Goal: Transaction & Acquisition: Purchase product/service

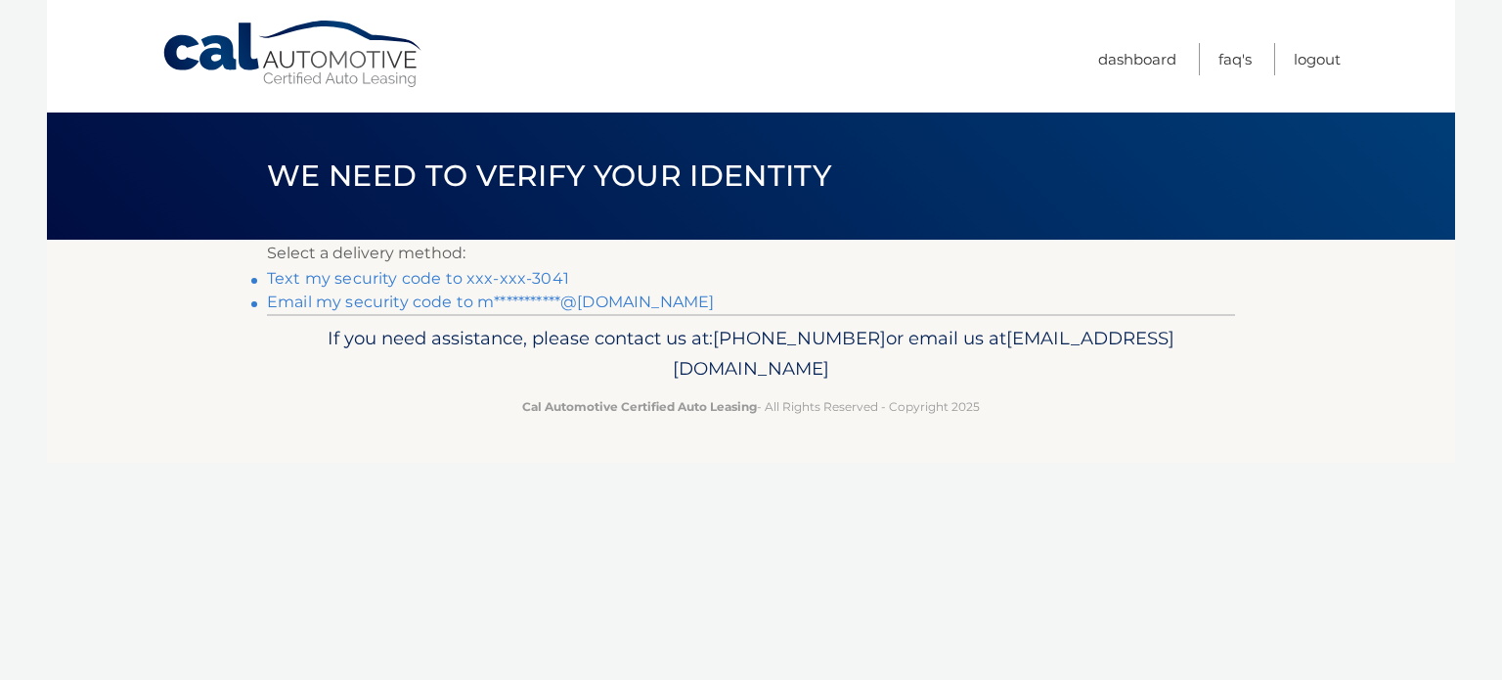
click at [422, 276] on link "Text my security code to xxx-xxx-3041" at bounding box center [418, 278] width 302 height 19
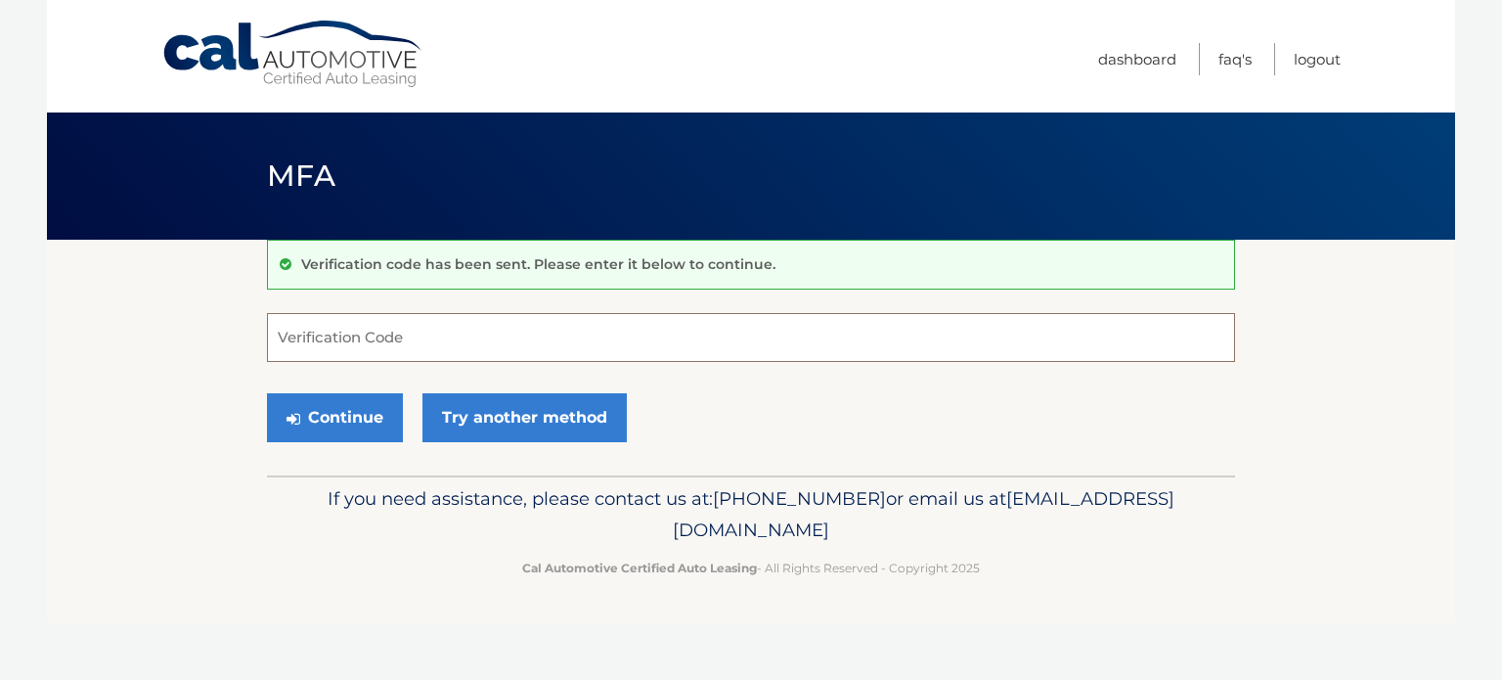
click at [422, 333] on input "Verification Code" at bounding box center [751, 337] width 968 height 49
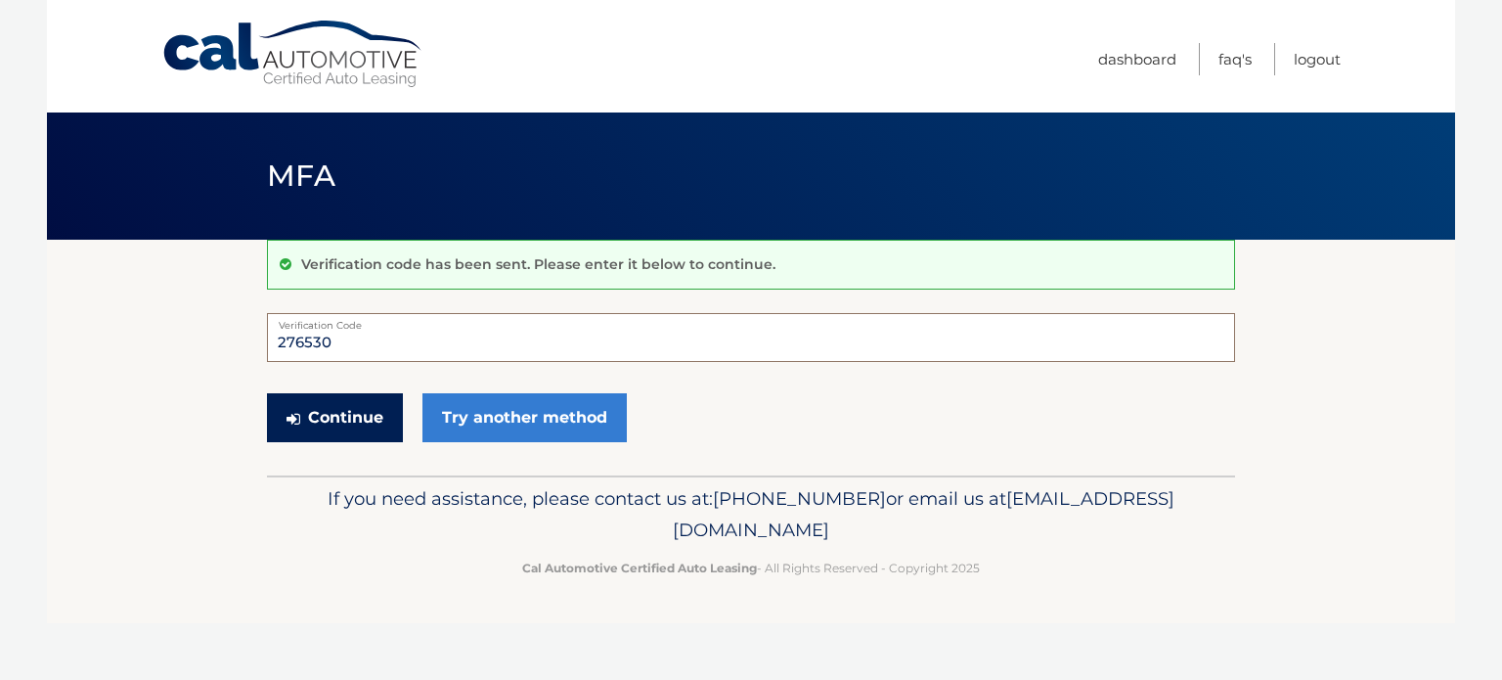
type input "276530"
click at [355, 418] on button "Continue" at bounding box center [335, 417] width 136 height 49
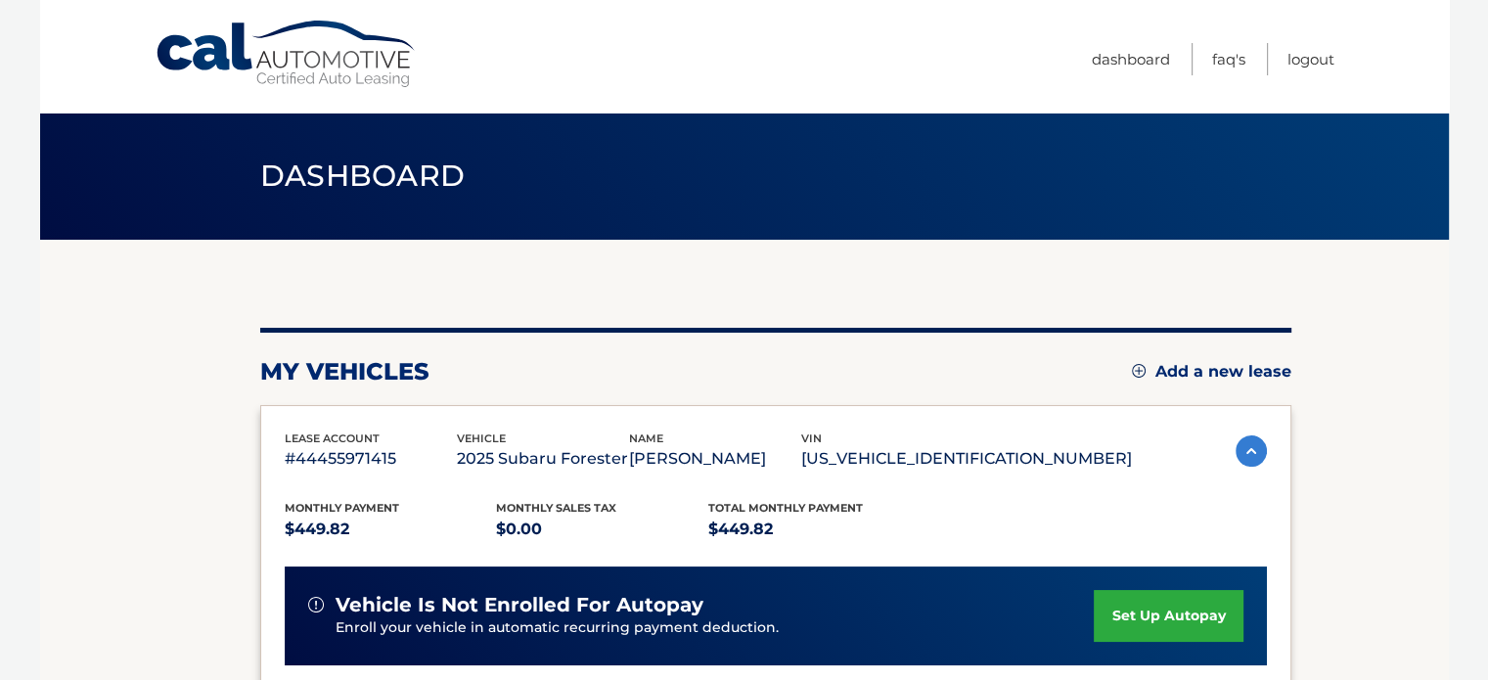
click at [1427, 377] on section "my vehicles Add a new lease lease account #44455971415 vehicle 2025 Subaru Fore…" at bounding box center [744, 638] width 1408 height 797
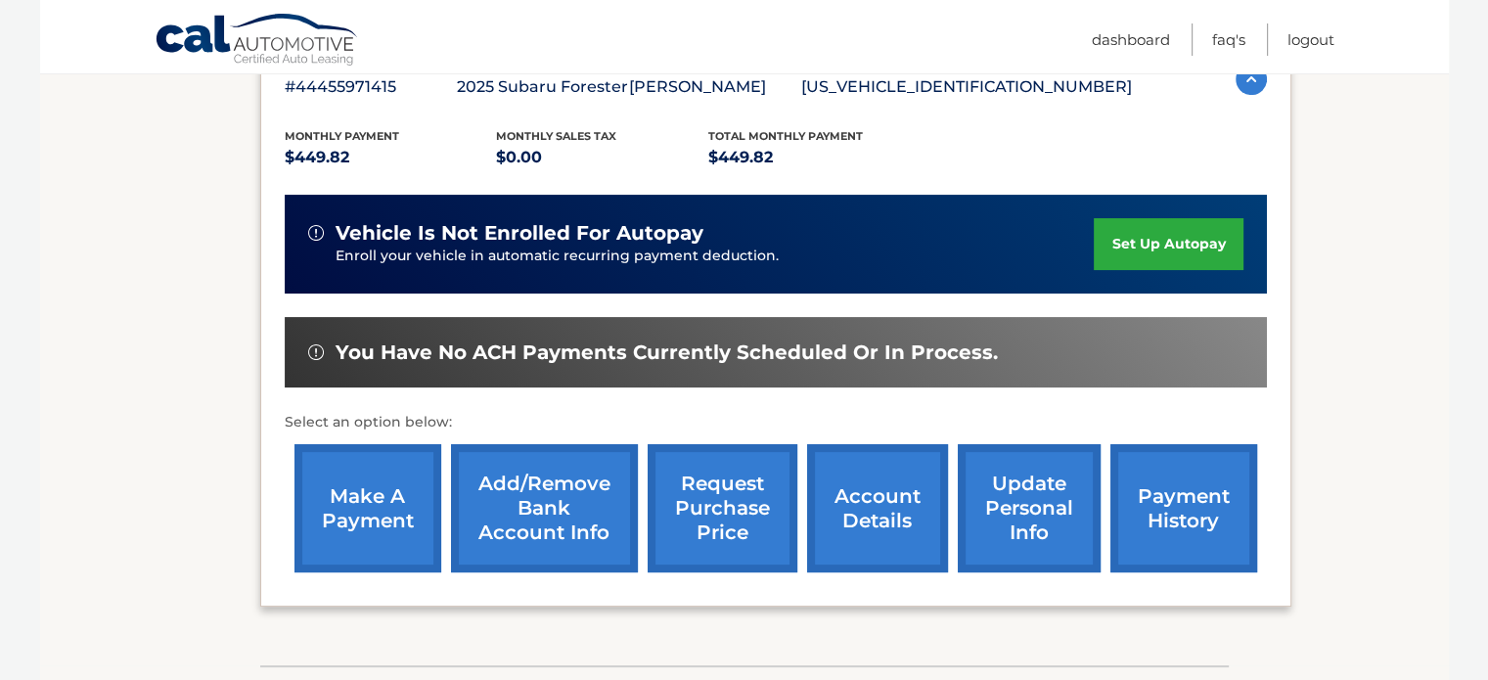
scroll to position [391, 0]
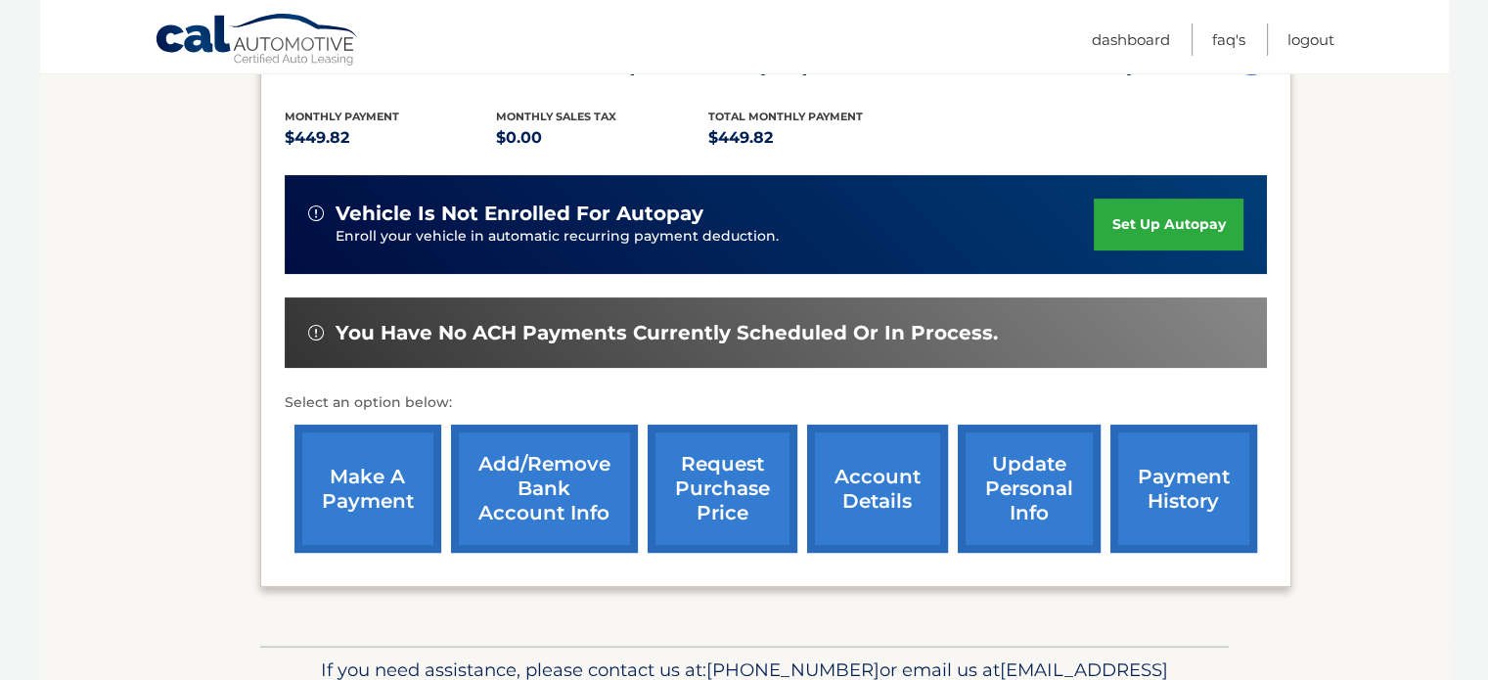
click at [319, 480] on link "make a payment" at bounding box center [367, 488] width 147 height 128
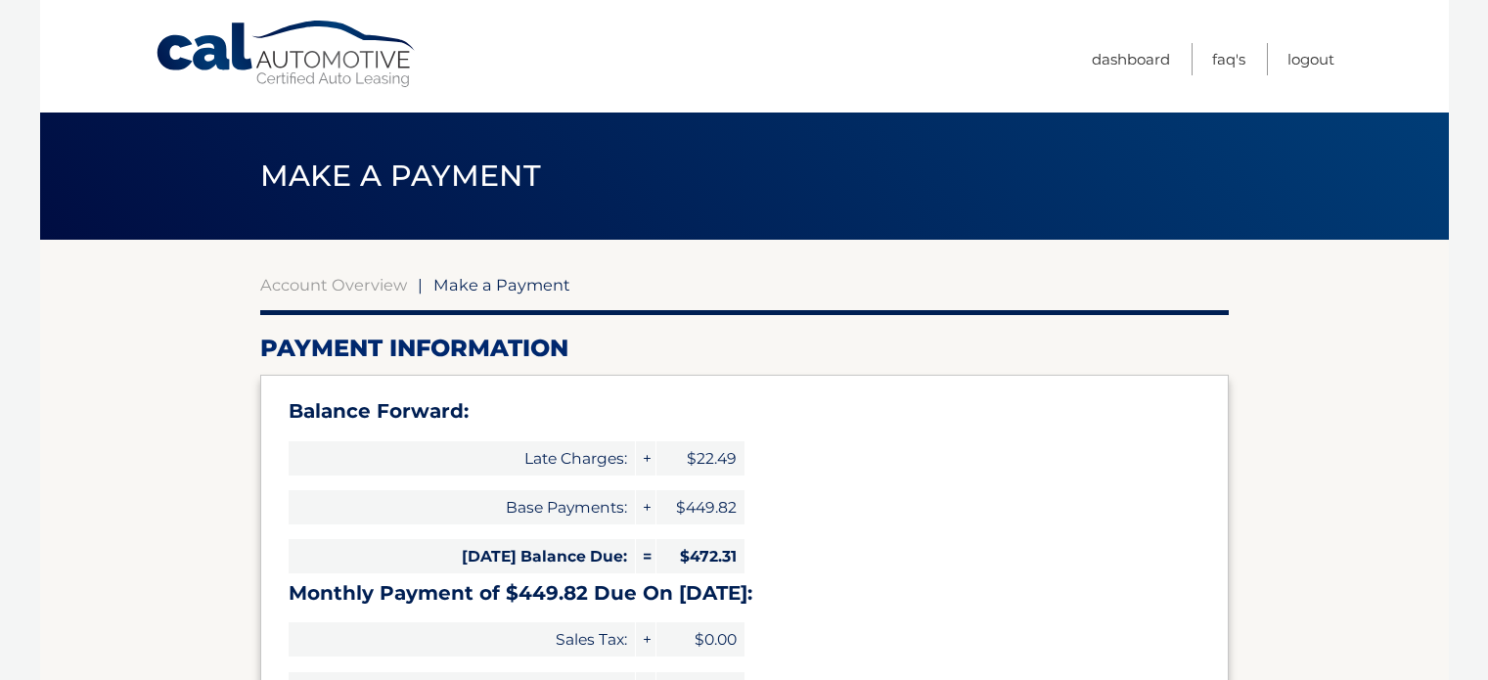
select select "MWExMmZmNDgtNzRiYS00NjIxLWFhMGQtZTZiMTMxM2UxNjFm"
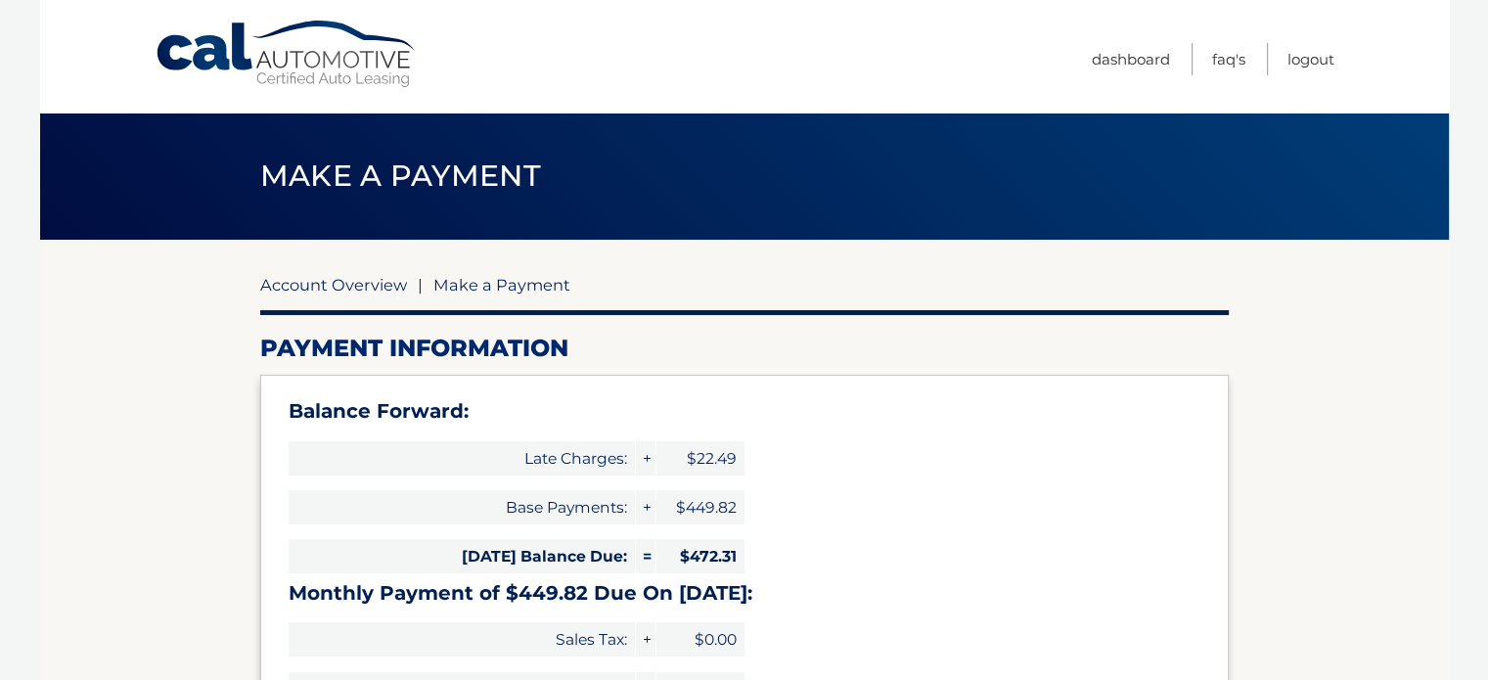
click at [327, 286] on link "Account Overview" at bounding box center [333, 285] width 147 height 20
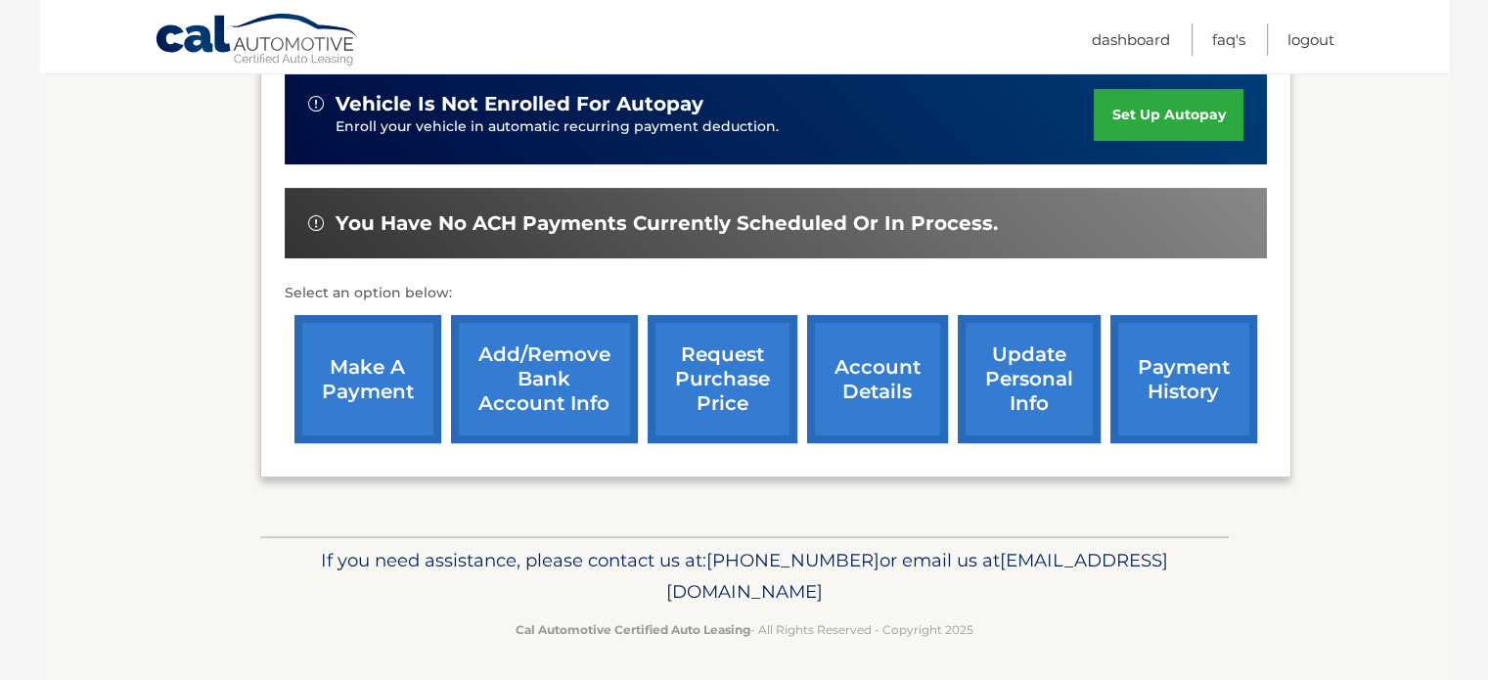
scroll to position [503, 0]
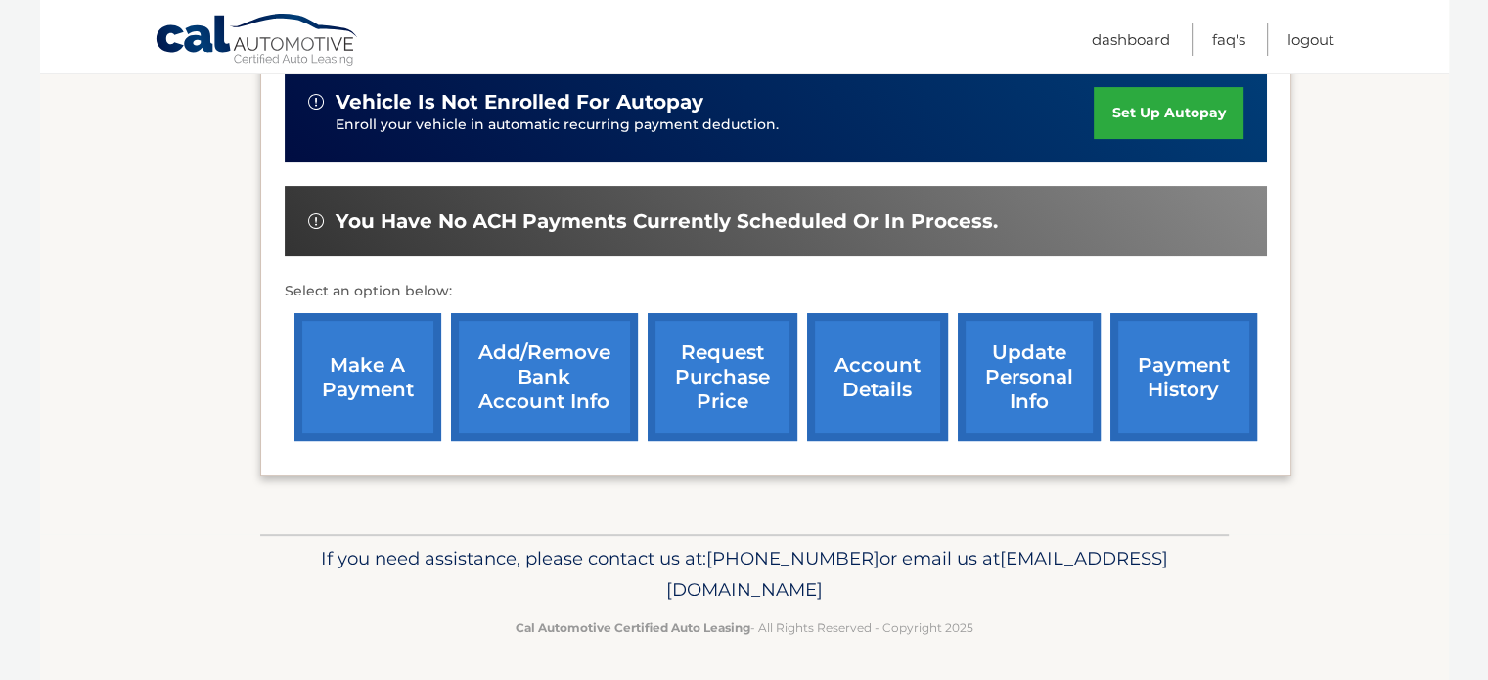
click at [1191, 359] on link "payment history" at bounding box center [1183, 377] width 147 height 128
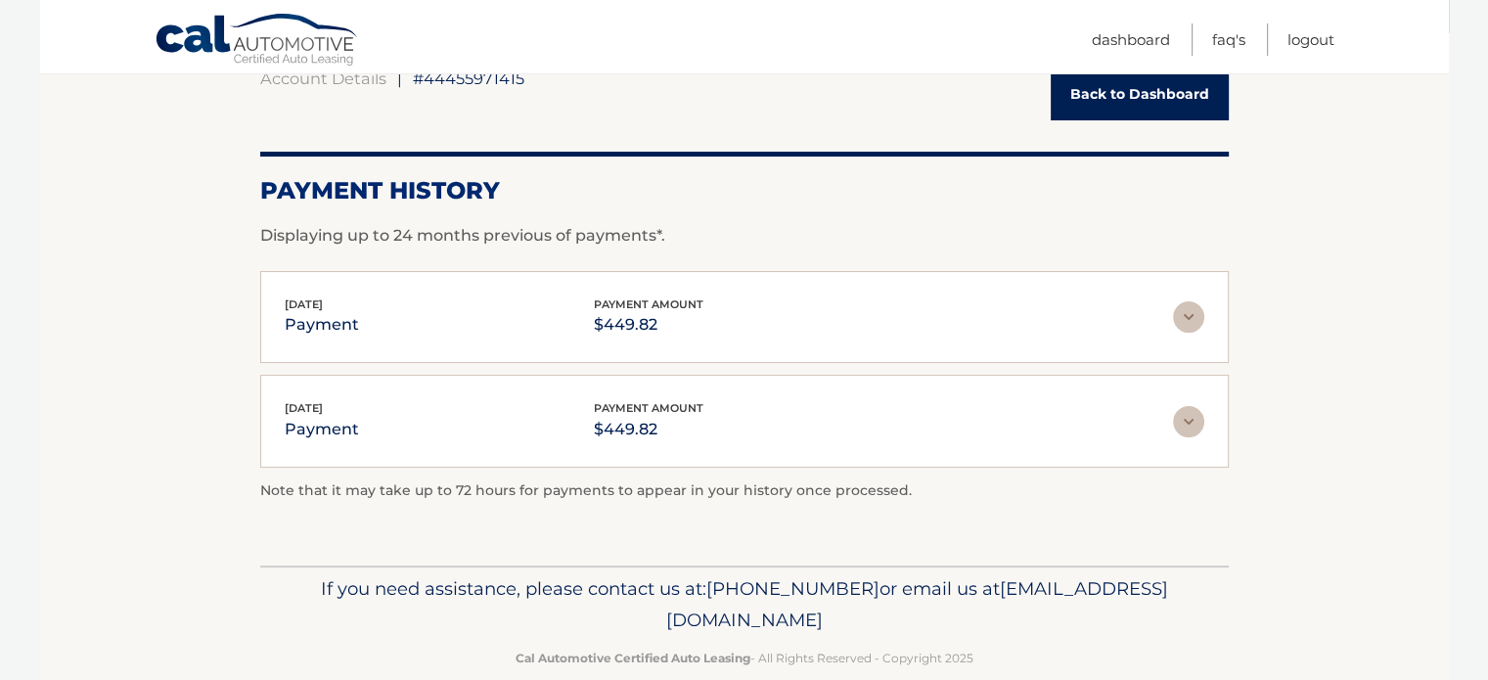
scroll to position [238, 0]
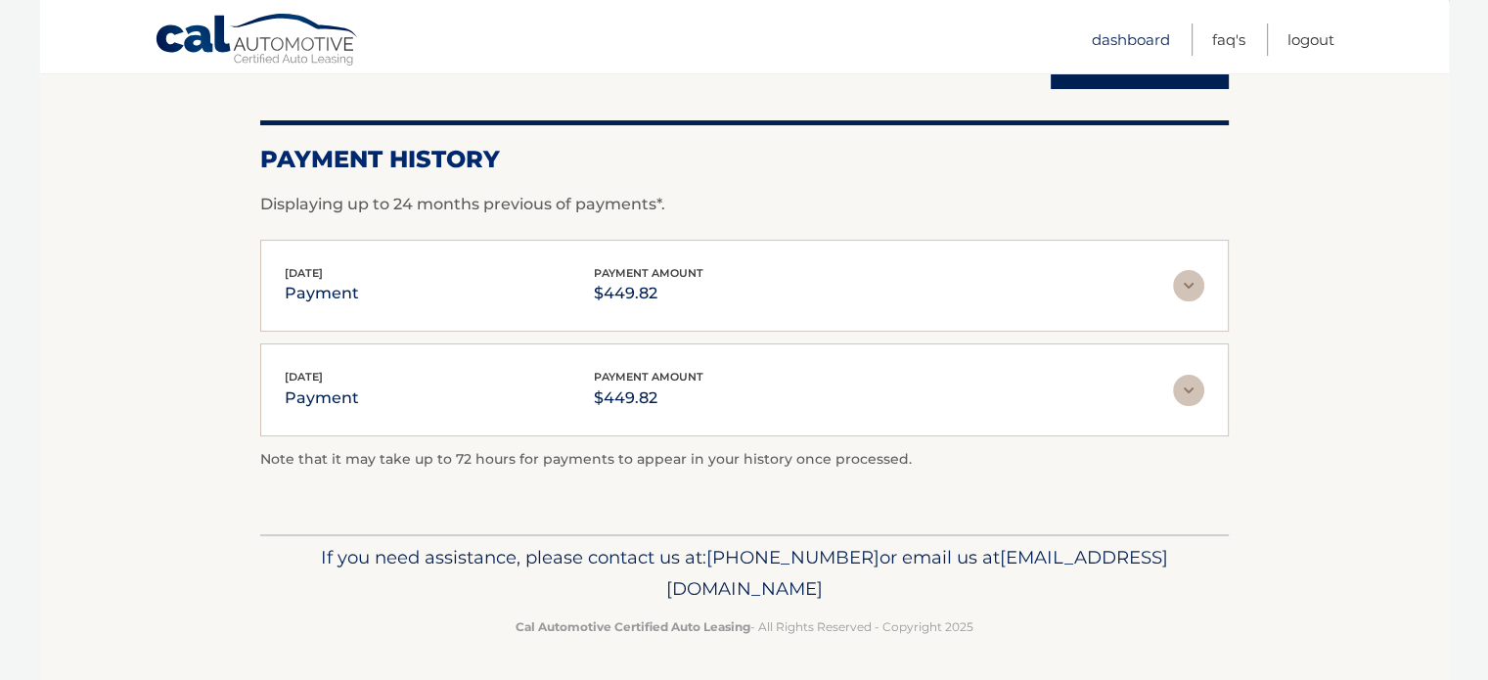
click at [1118, 34] on link "Dashboard" at bounding box center [1130, 39] width 78 height 32
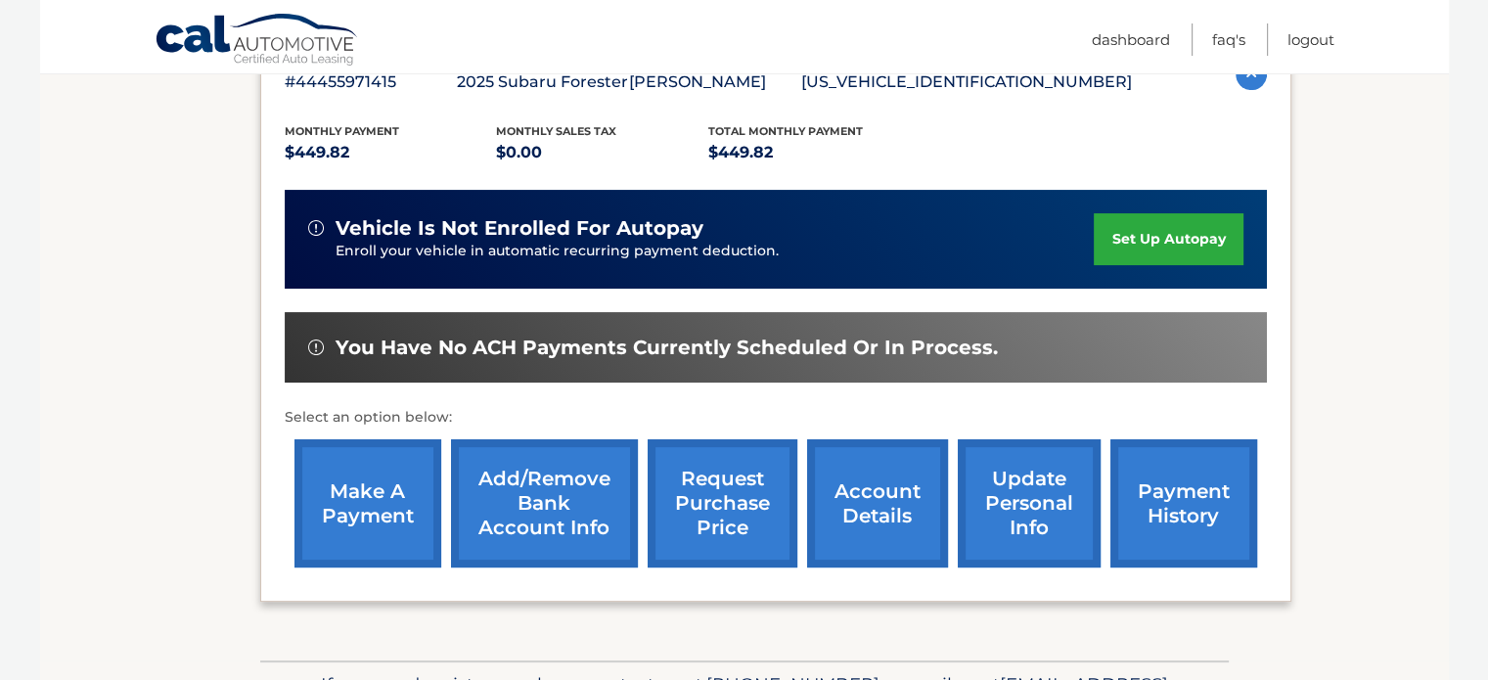
scroll to position [391, 0]
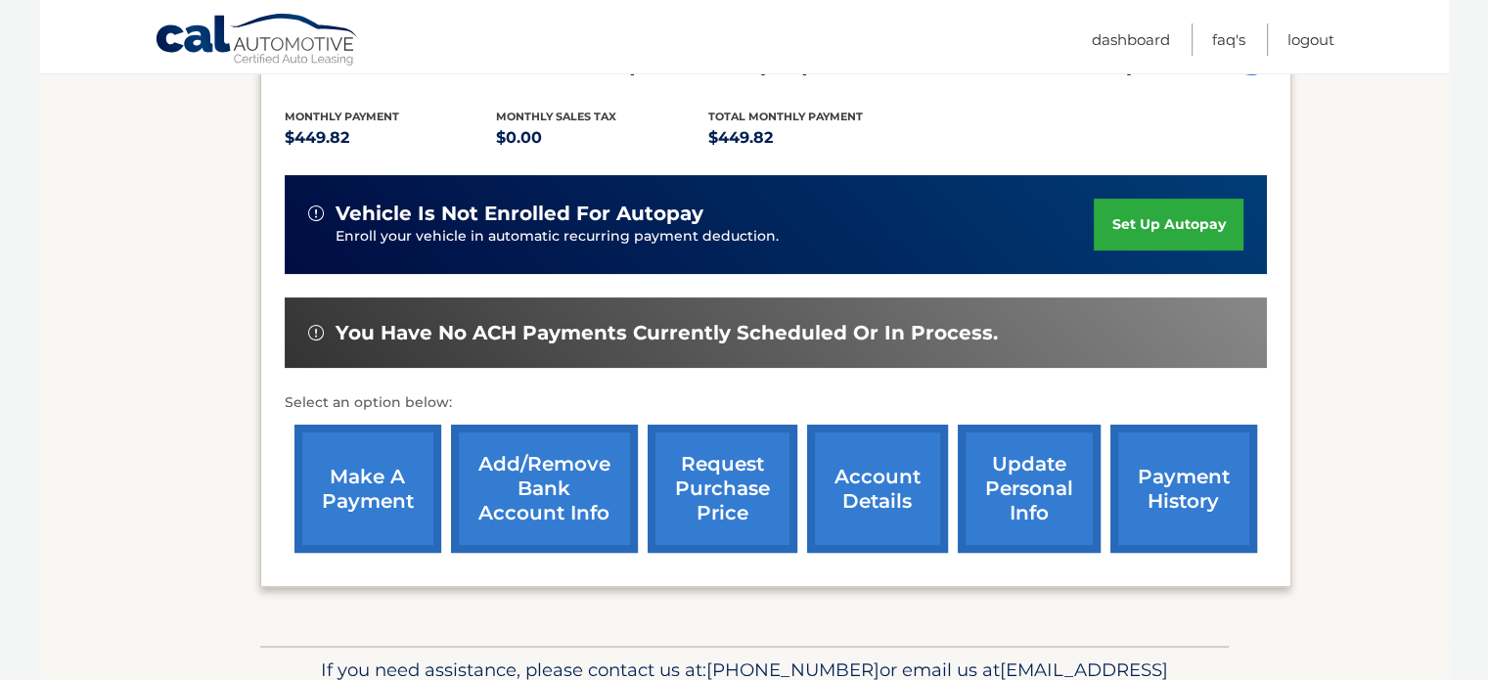
click at [383, 506] on link "make a payment" at bounding box center [367, 488] width 147 height 128
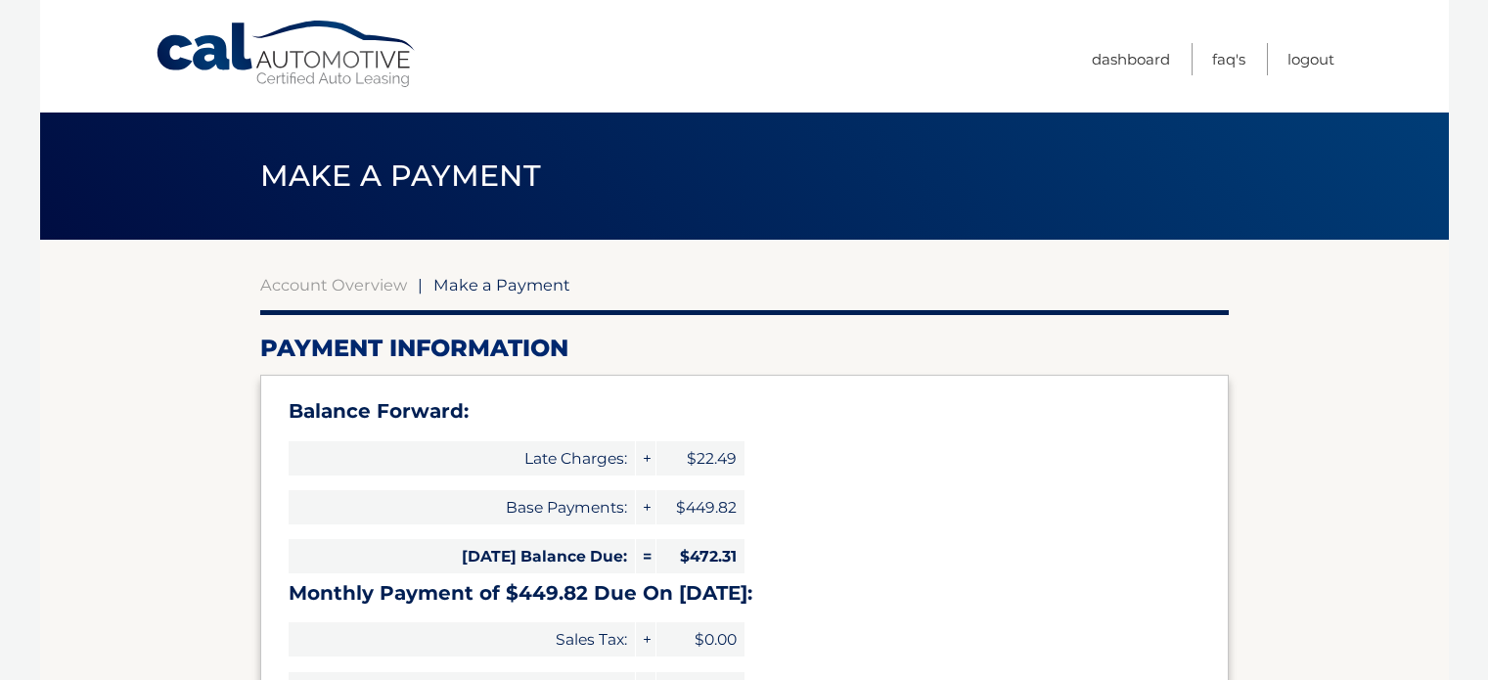
select select "MWExMmZmNDgtNzRiYS00NjIxLWFhMGQtZTZiMTMxM2UxNjFm"
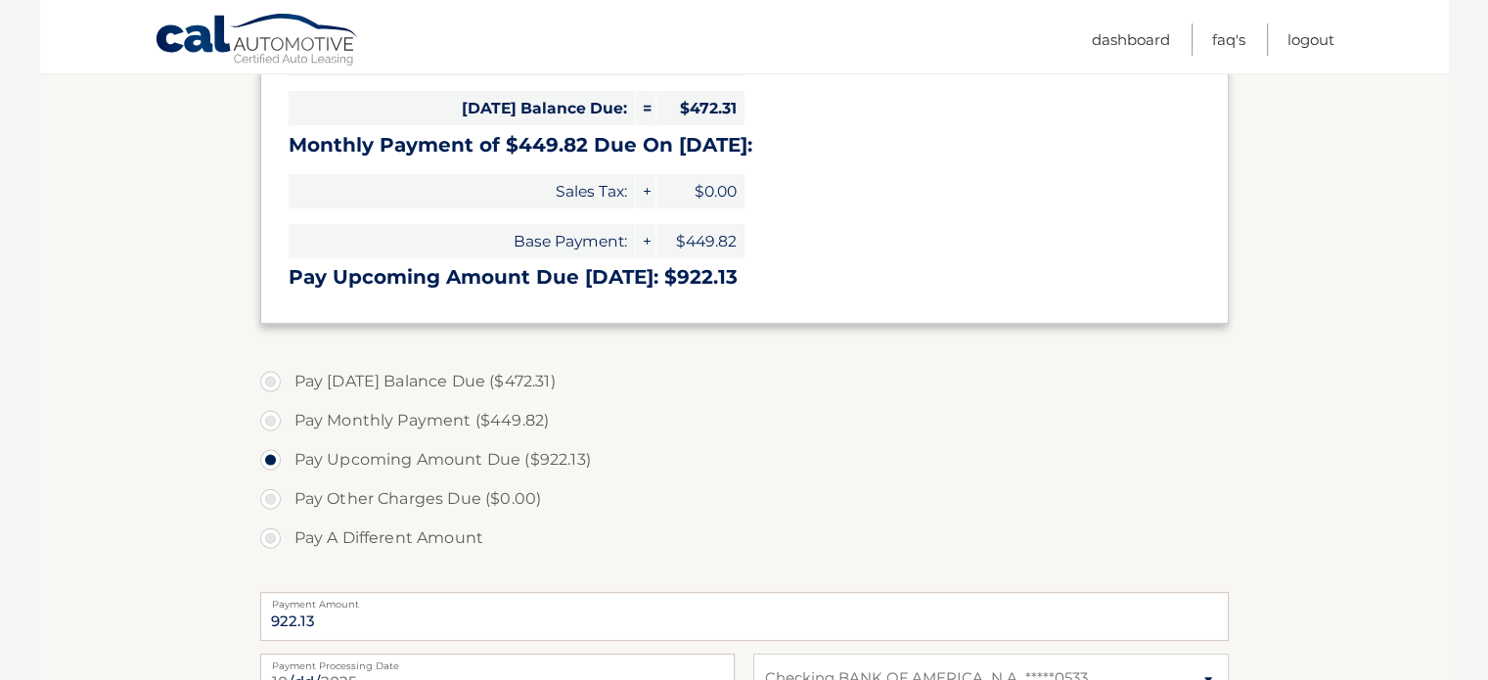
scroll to position [489, 0]
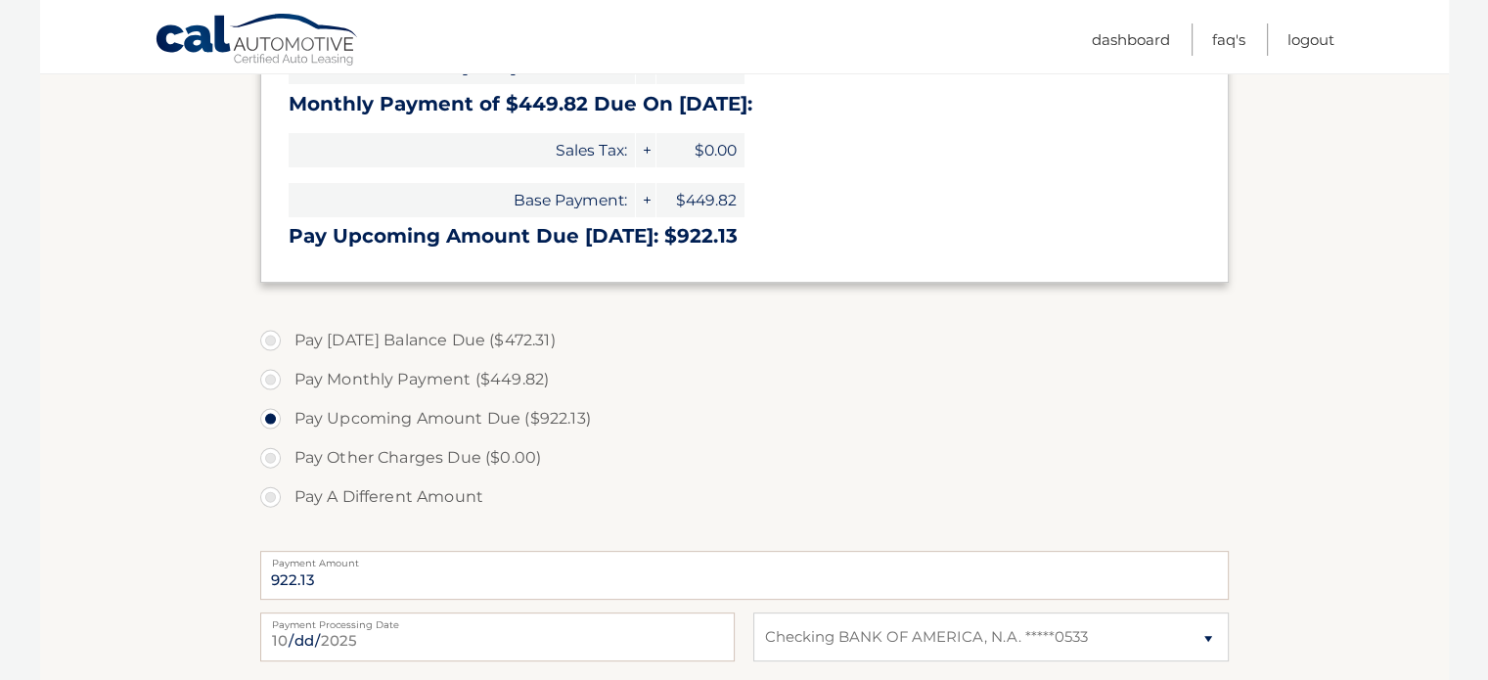
click at [269, 339] on label "Pay Today's Balance Due ($472.31)" at bounding box center [744, 340] width 968 height 39
click at [269, 339] on input "Pay Today's Balance Due ($472.31)" at bounding box center [278, 336] width 20 height 31
radio input "true"
type input "472.31"
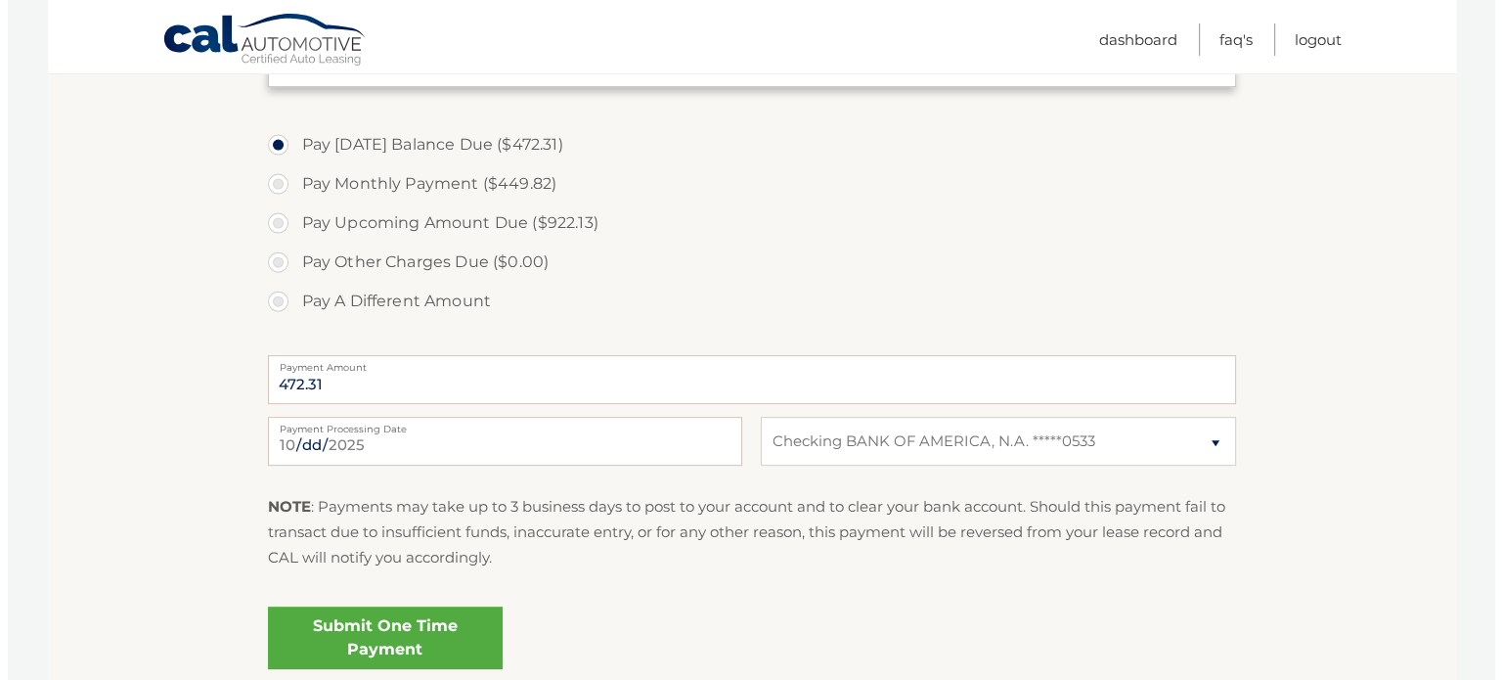
scroll to position [782, 0]
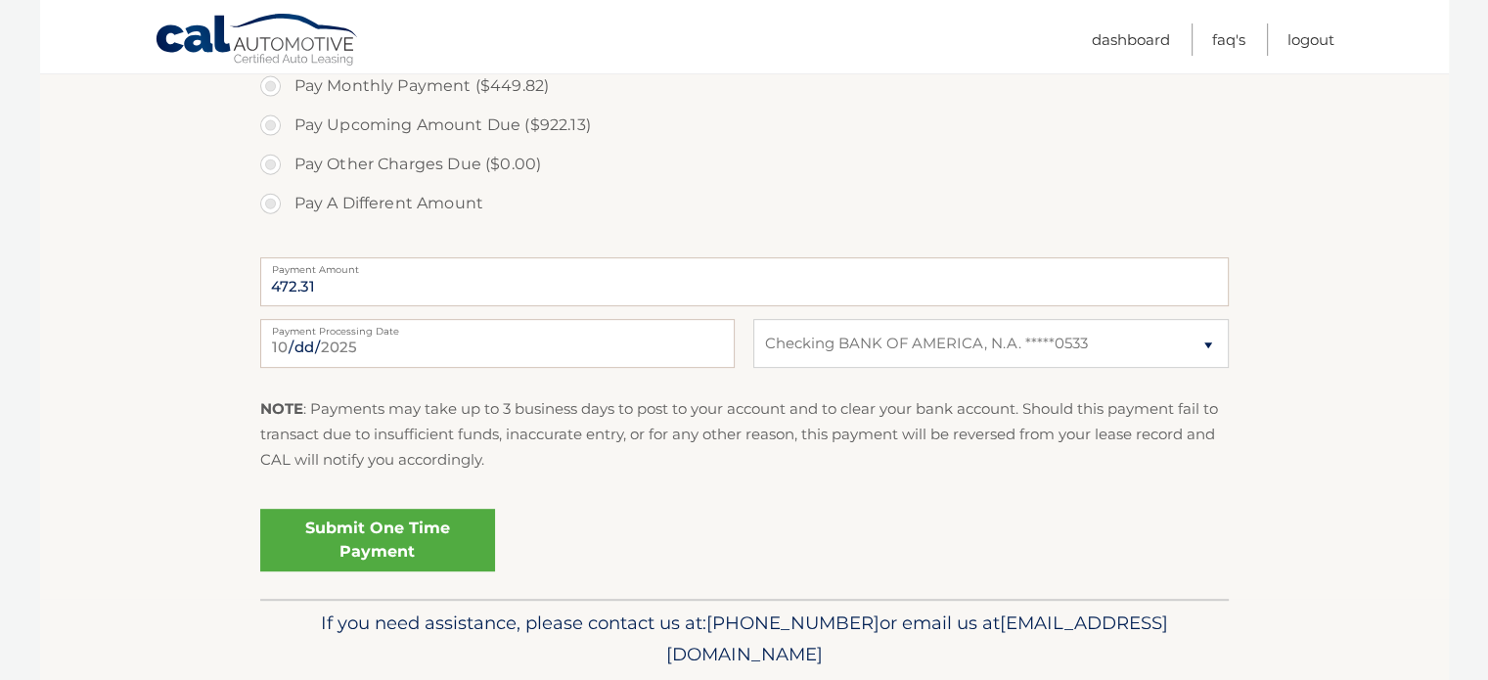
click at [456, 533] on link "Submit One Time Payment" at bounding box center [377, 540] width 235 height 63
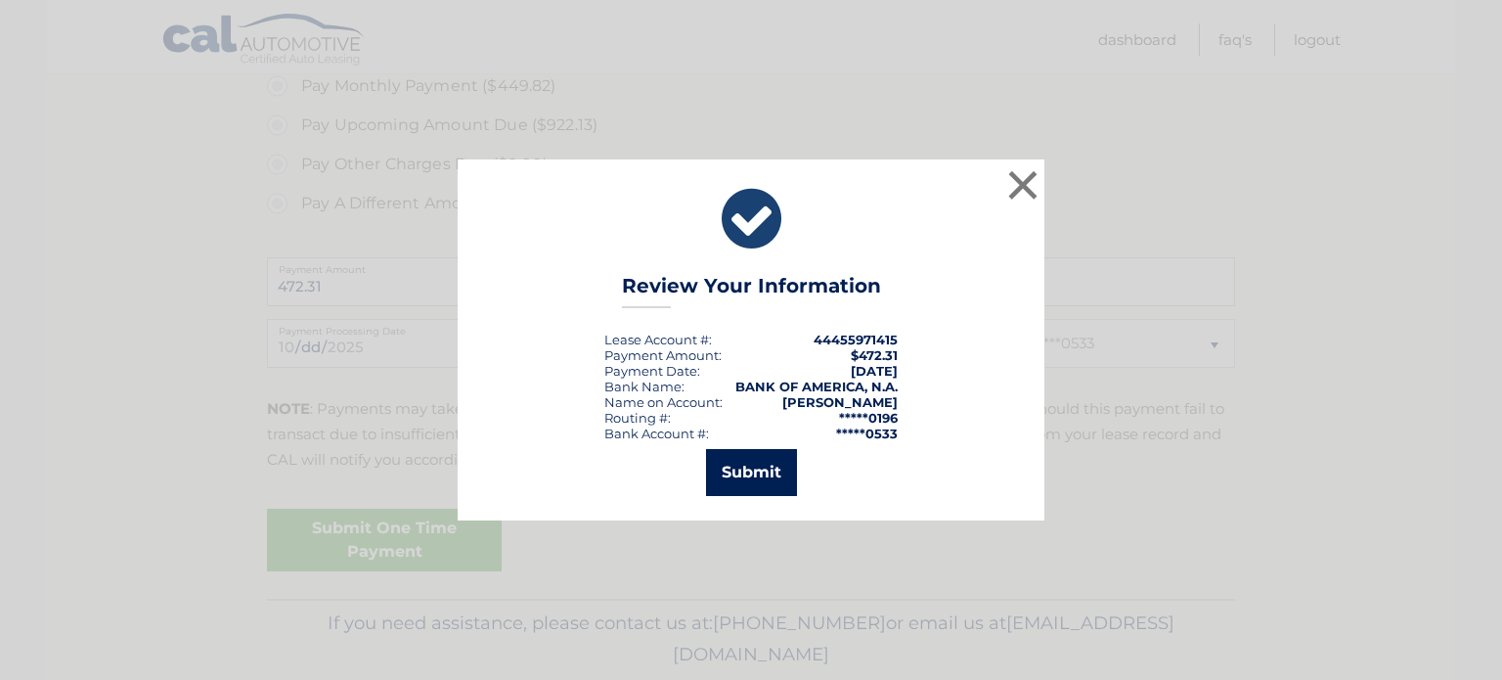
click at [734, 472] on button "Submit" at bounding box center [751, 472] width 91 height 47
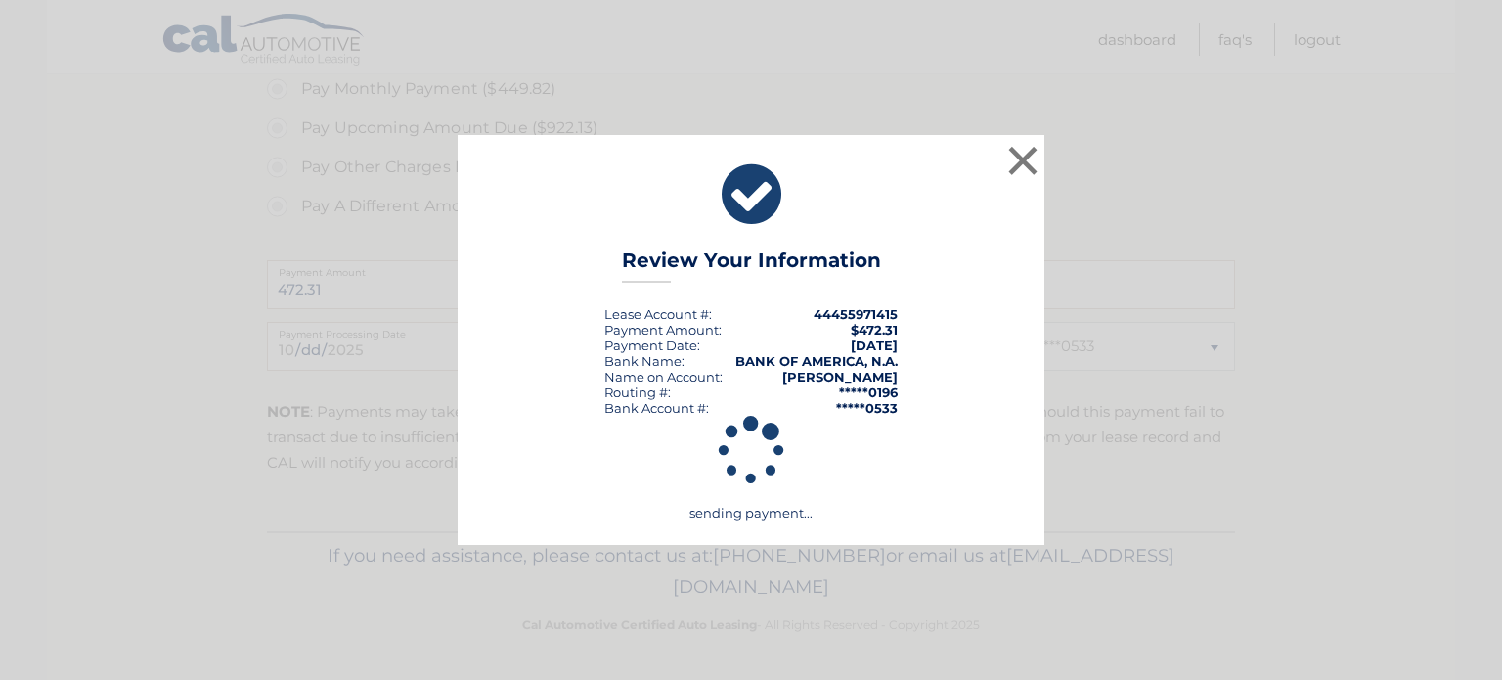
scroll to position [778, 0]
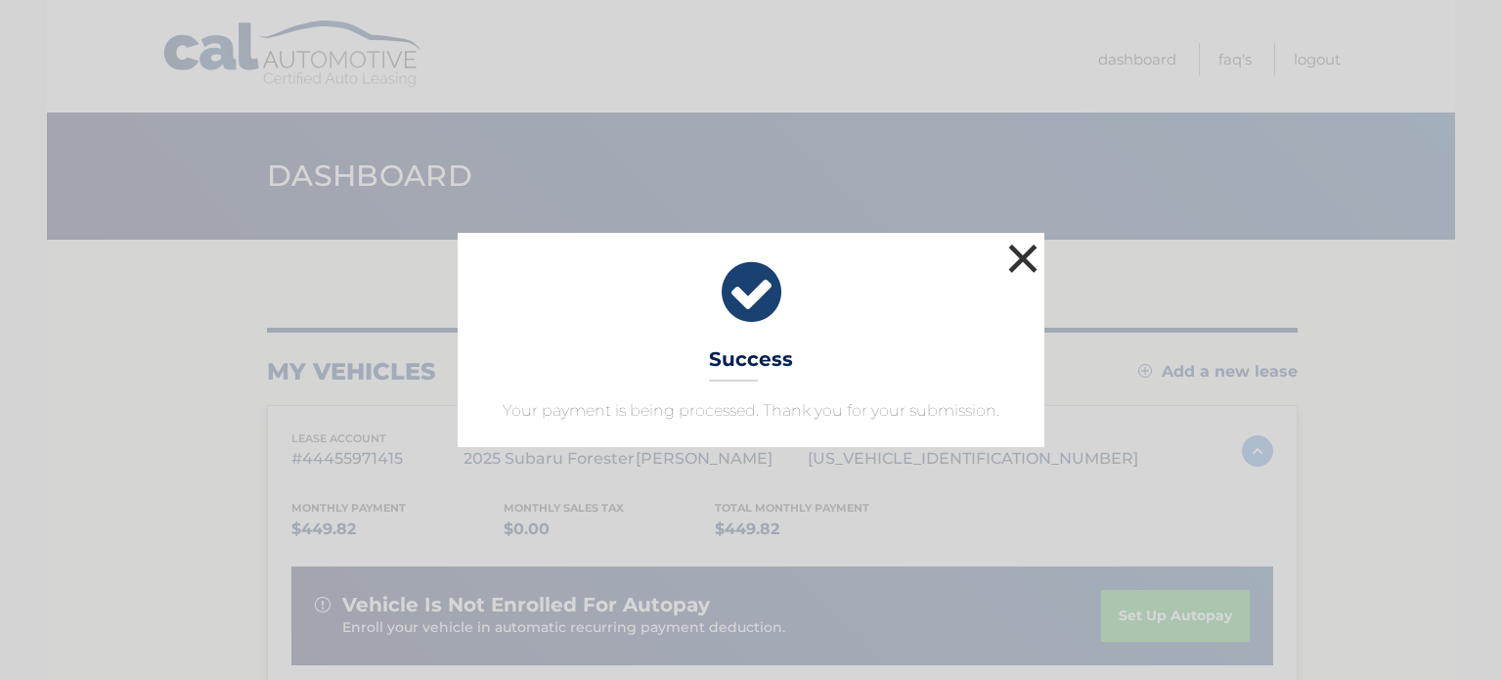
click at [1021, 258] on button "×" at bounding box center [1022, 258] width 39 height 39
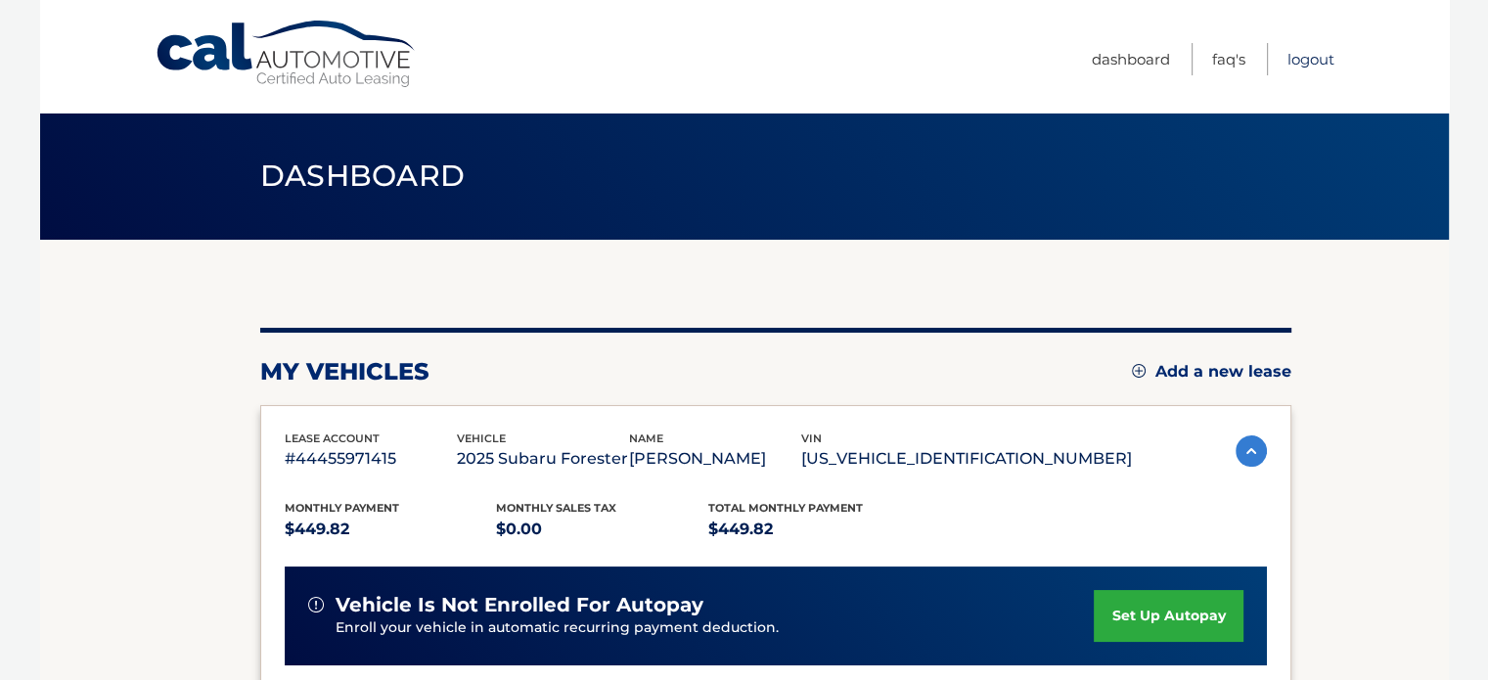
click at [1329, 61] on link "Logout" at bounding box center [1310, 59] width 47 height 32
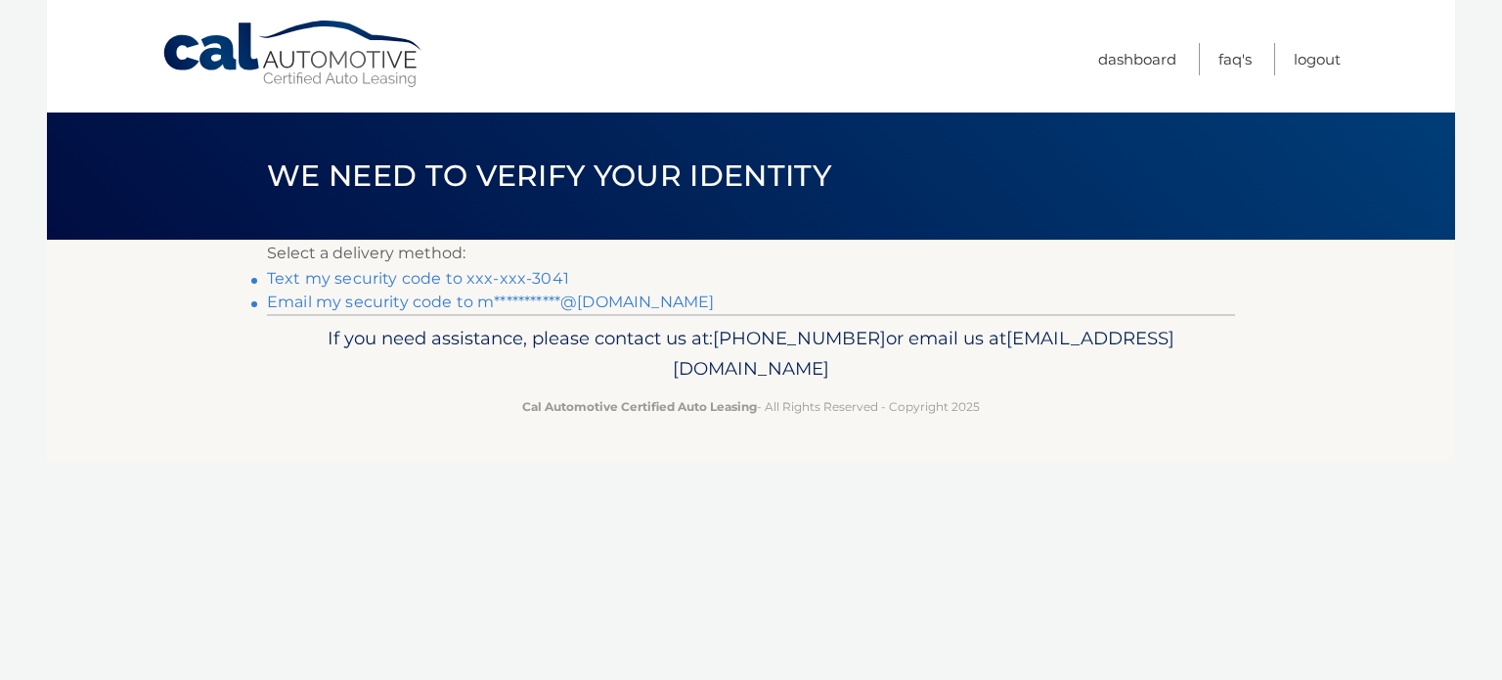
click at [458, 283] on link "Text my security code to xxx-xxx-3041" at bounding box center [418, 278] width 302 height 19
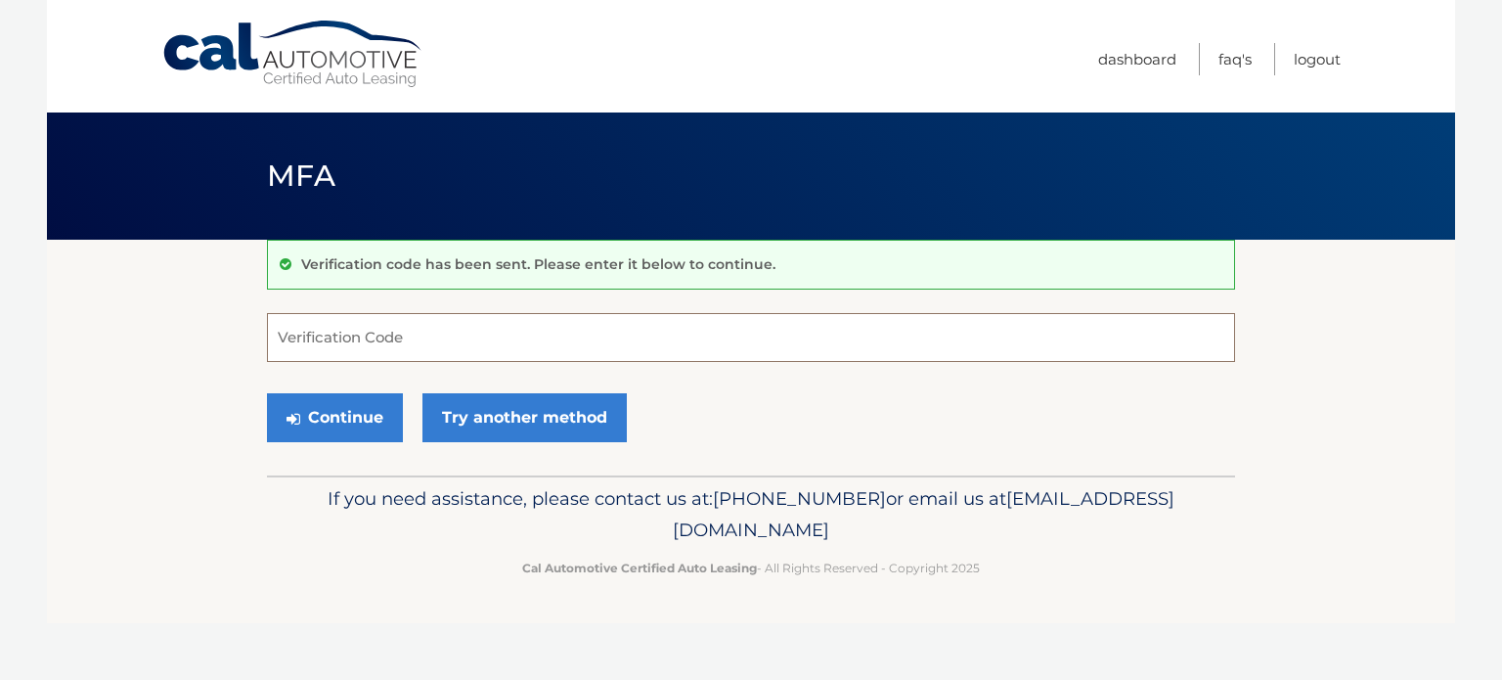
click at [458, 330] on input "Verification Code" at bounding box center [751, 337] width 968 height 49
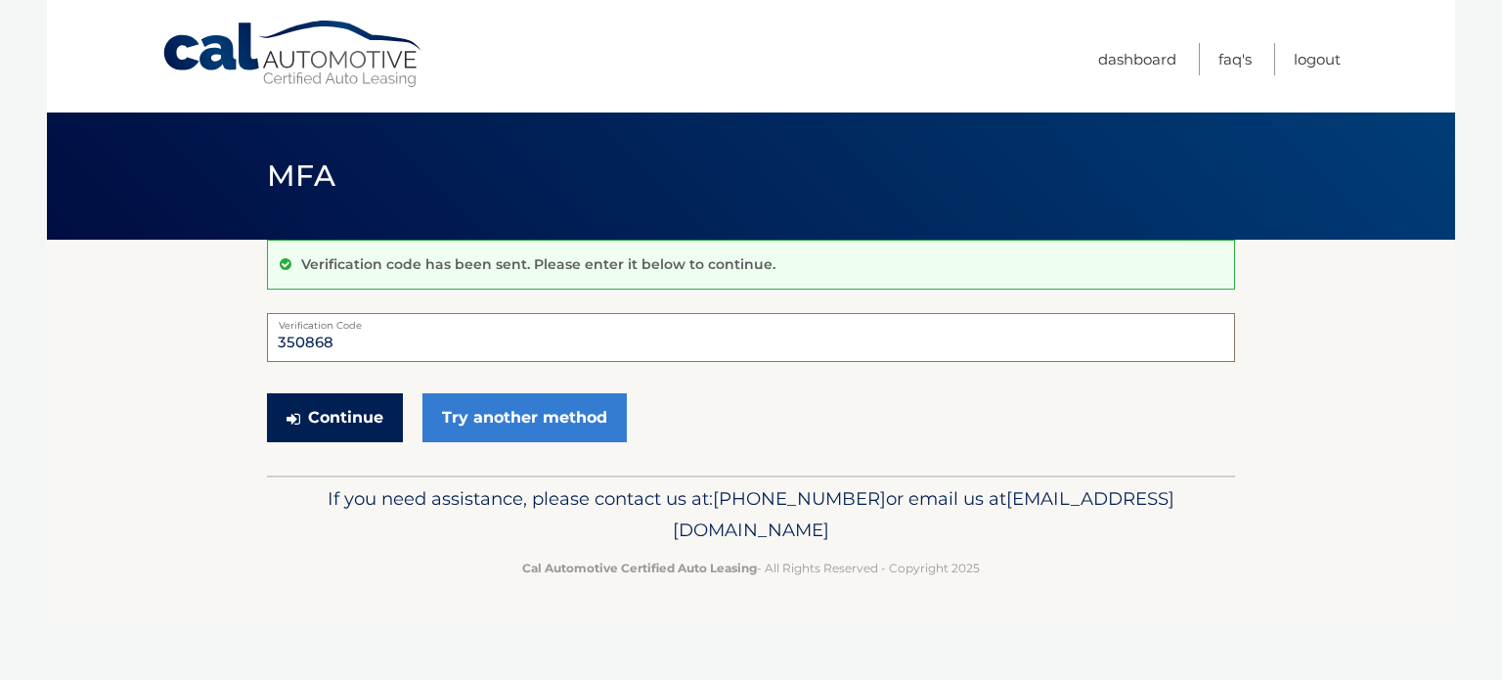
type input "350868"
click at [359, 416] on button "Continue" at bounding box center [335, 417] width 136 height 49
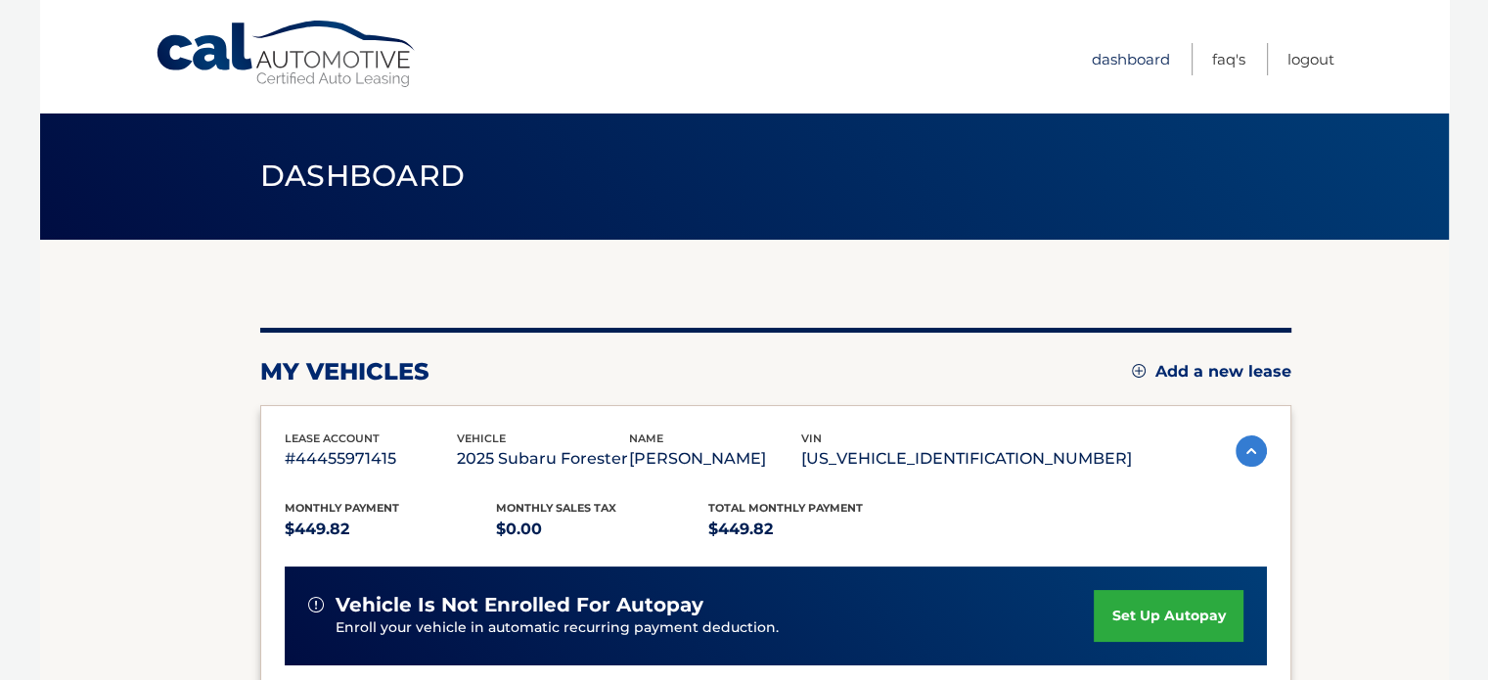
click at [1117, 53] on link "Dashboard" at bounding box center [1130, 59] width 78 height 32
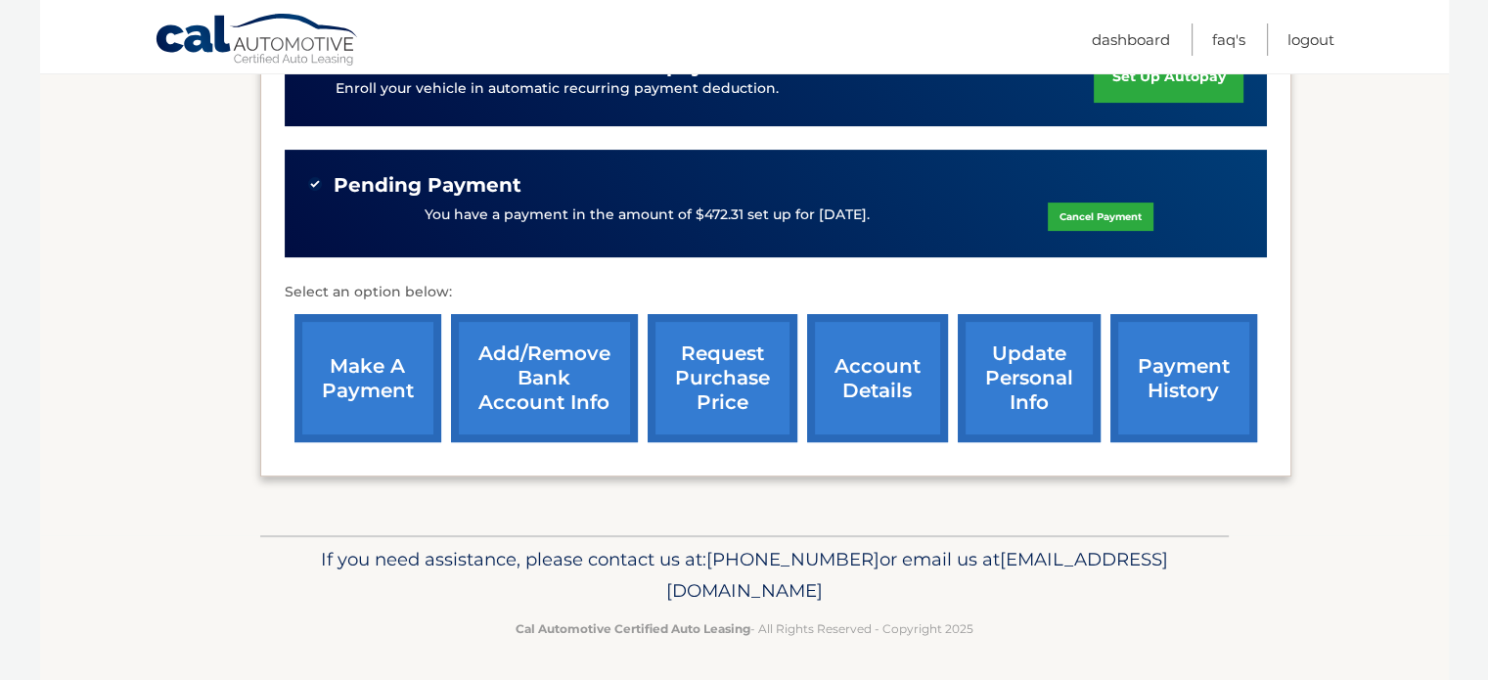
scroll to position [540, 0]
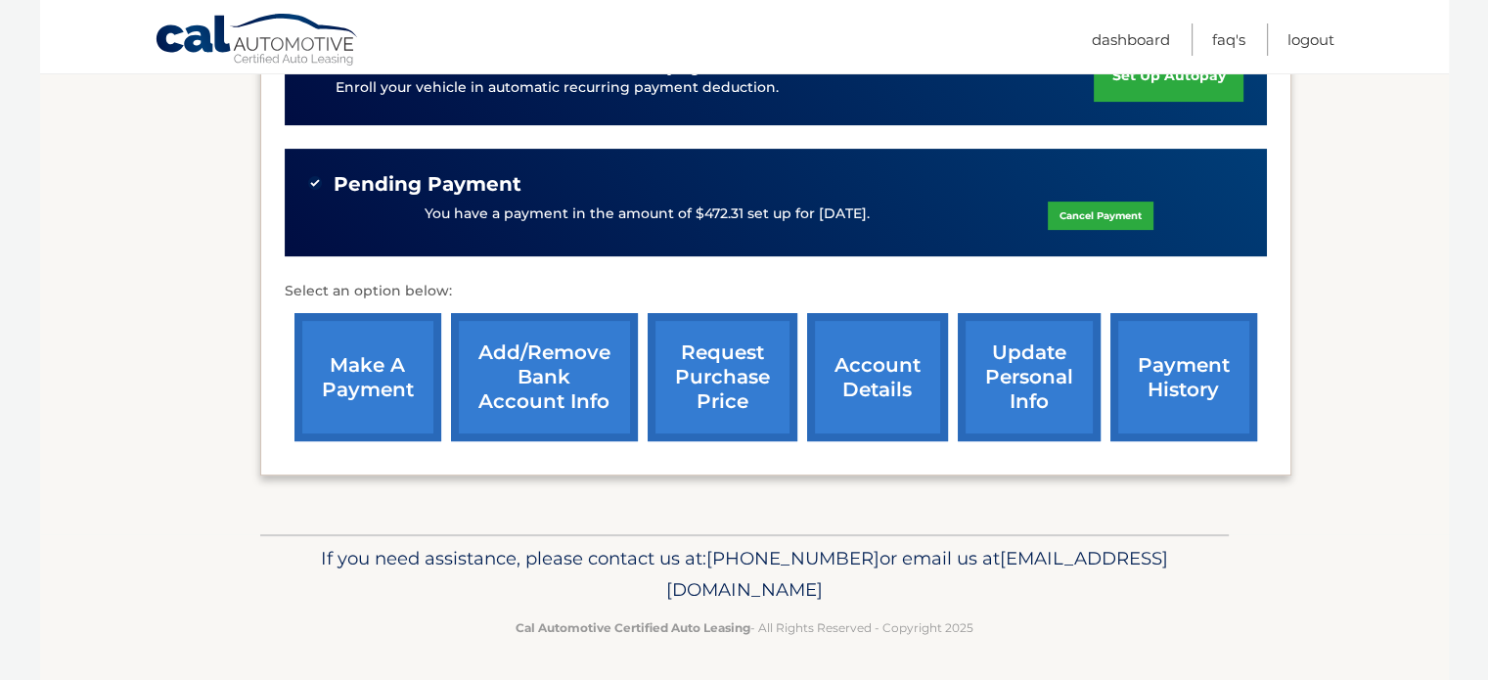
click at [1017, 373] on link "update personal info" at bounding box center [1028, 377] width 143 height 128
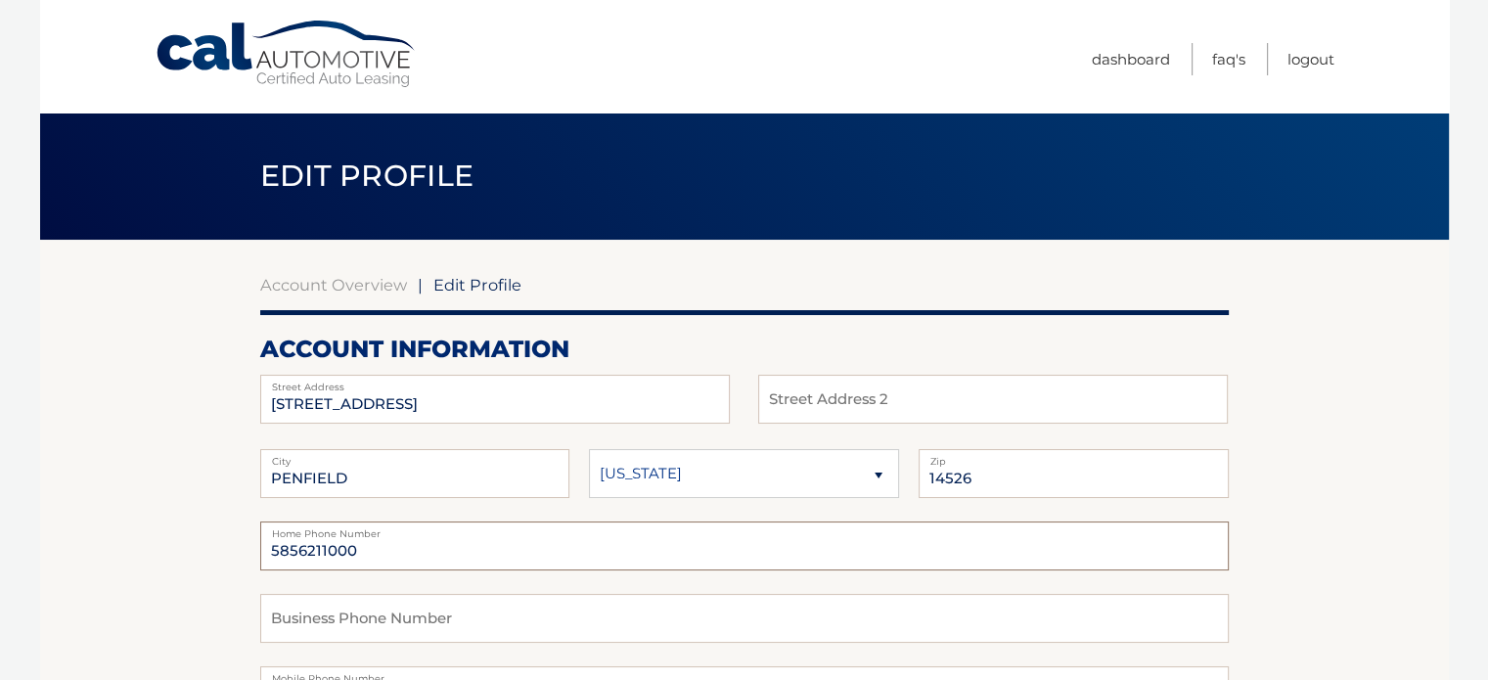
drag, startPoint x: 376, startPoint y: 551, endPoint x: 149, endPoint y: 550, distance: 226.9
type input "7162893041"
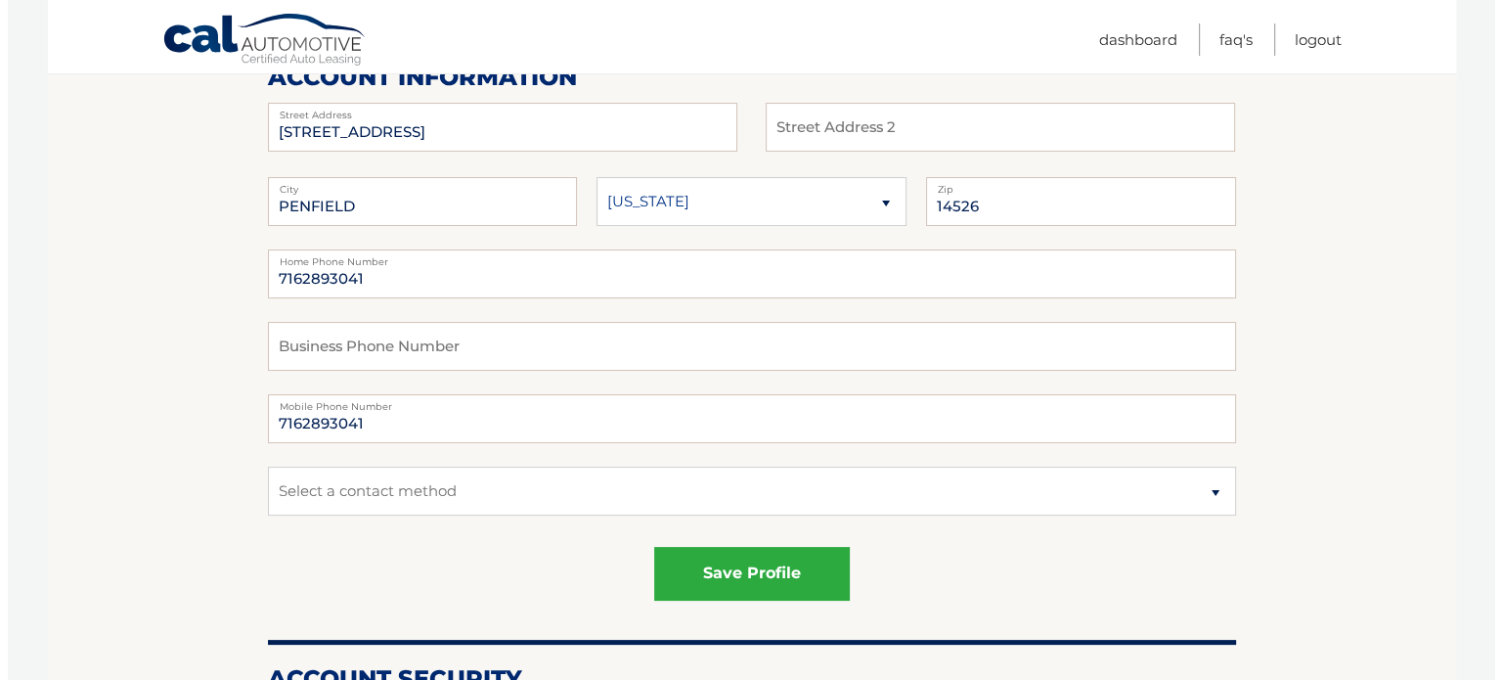
scroll to position [293, 0]
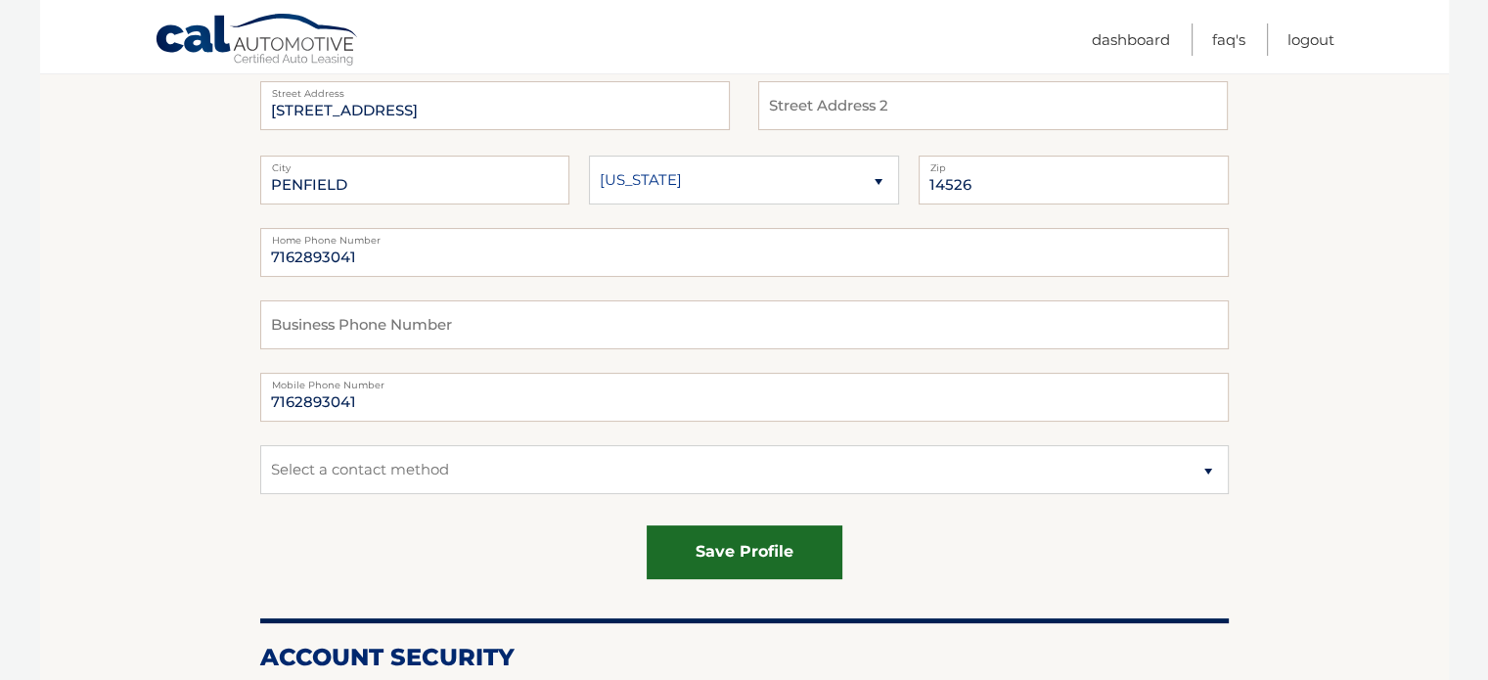
click at [689, 563] on button "save profile" at bounding box center [744, 552] width 196 height 54
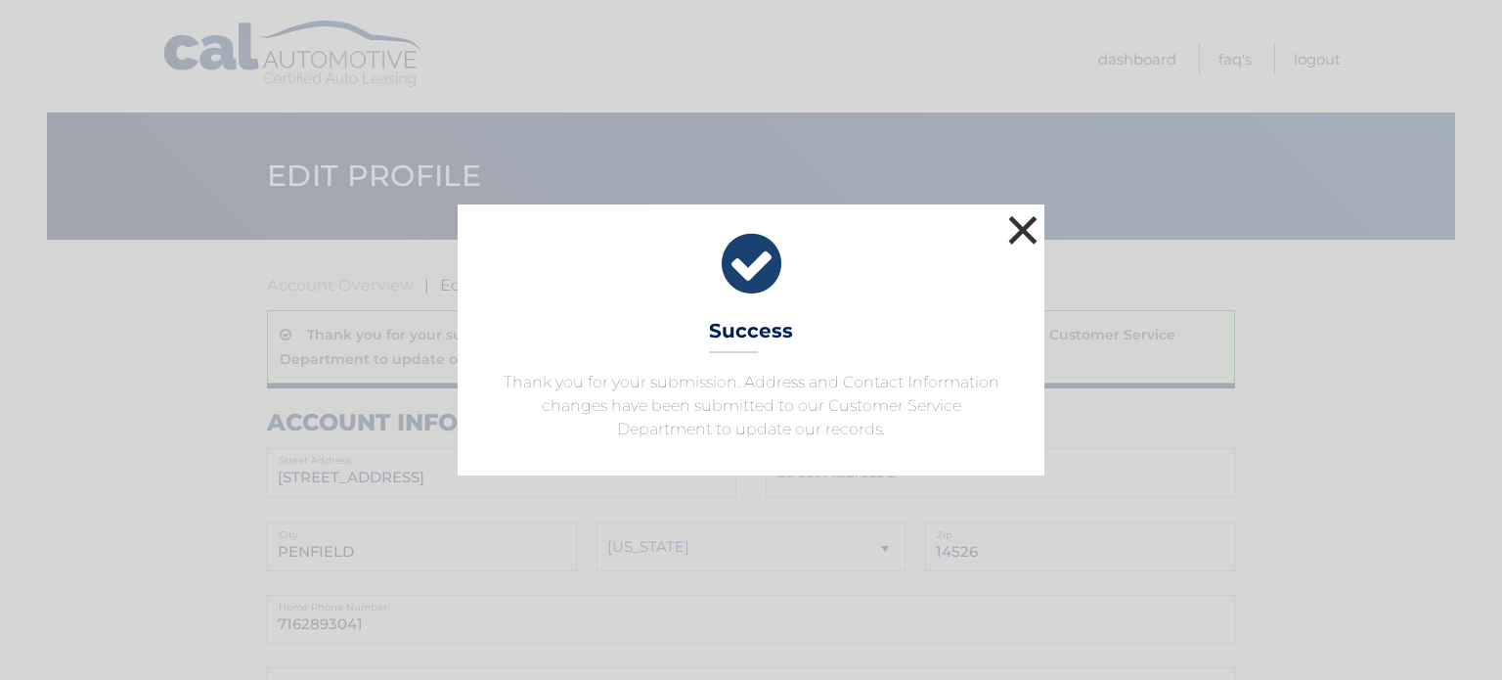
click at [1029, 226] on button "×" at bounding box center [1022, 229] width 39 height 39
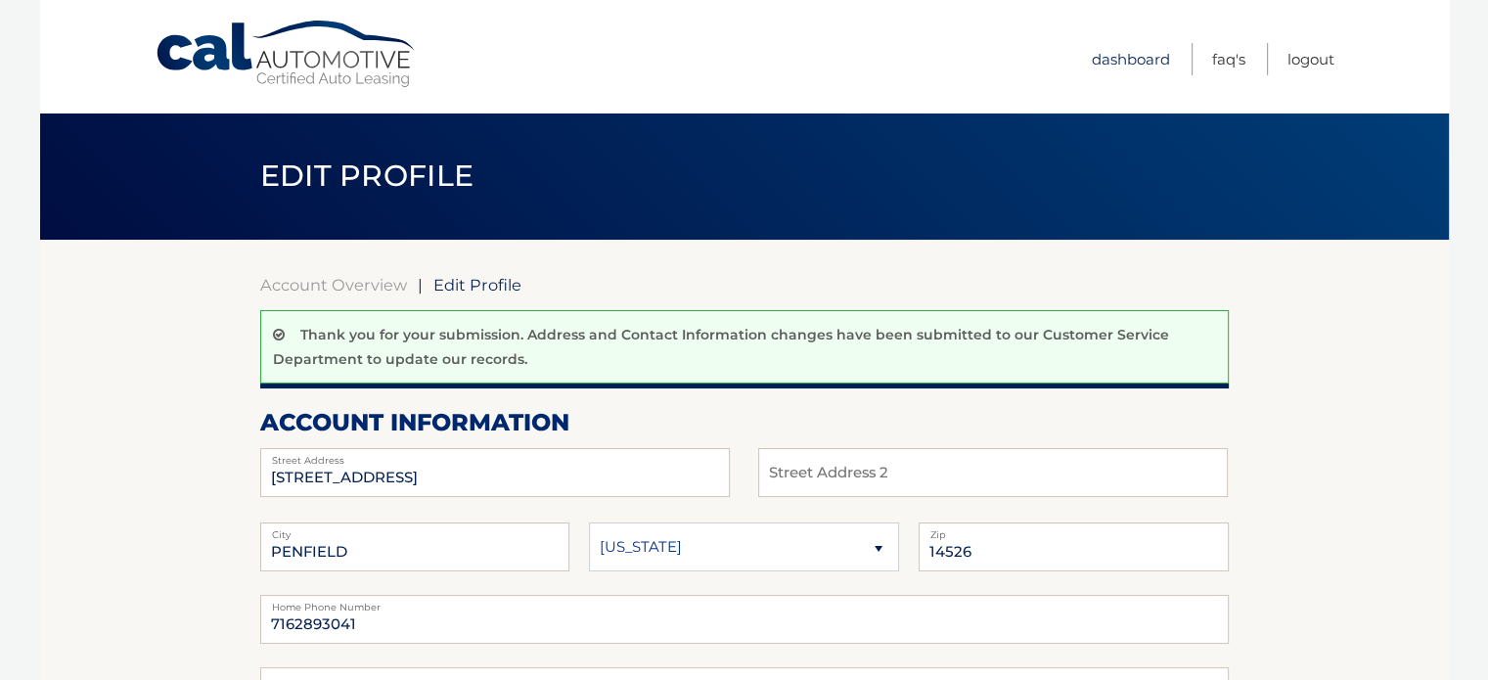
click at [1134, 56] on link "Dashboard" at bounding box center [1130, 59] width 78 height 32
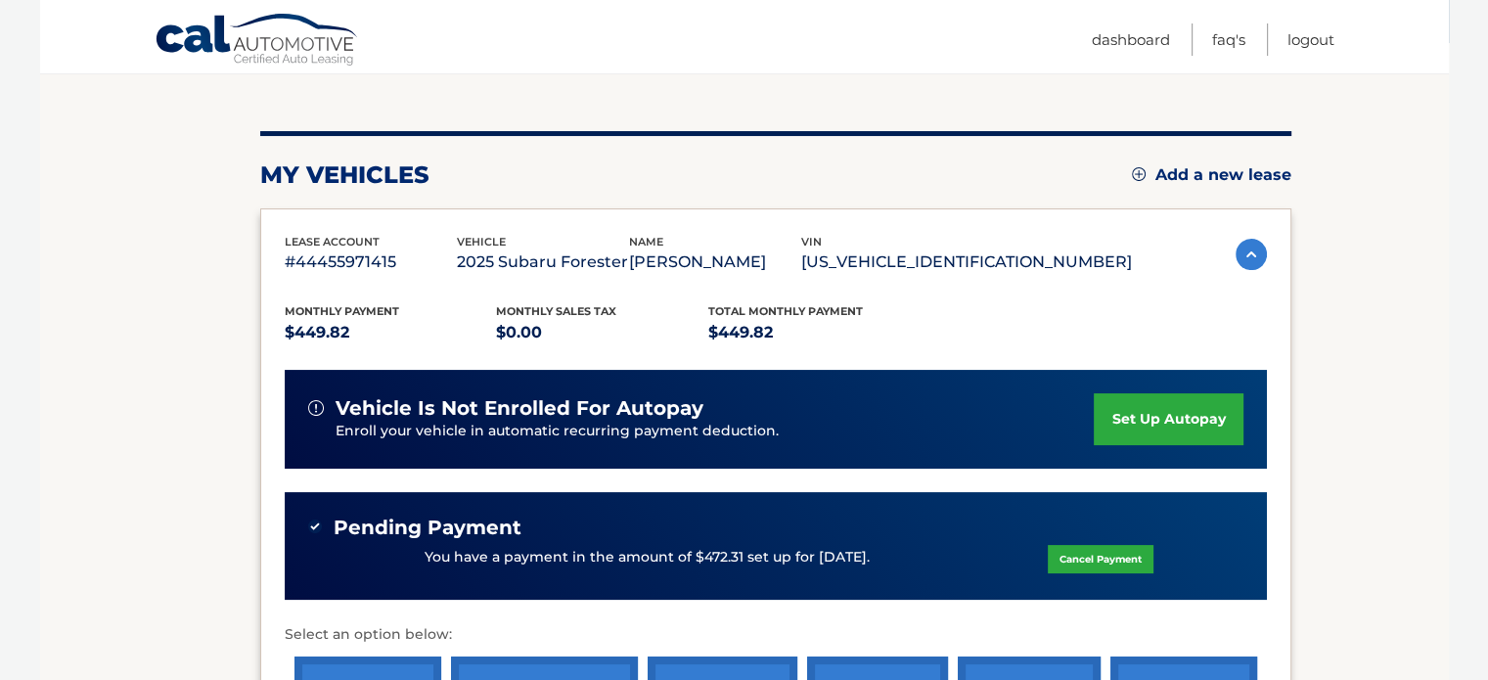
scroll to position [149, 0]
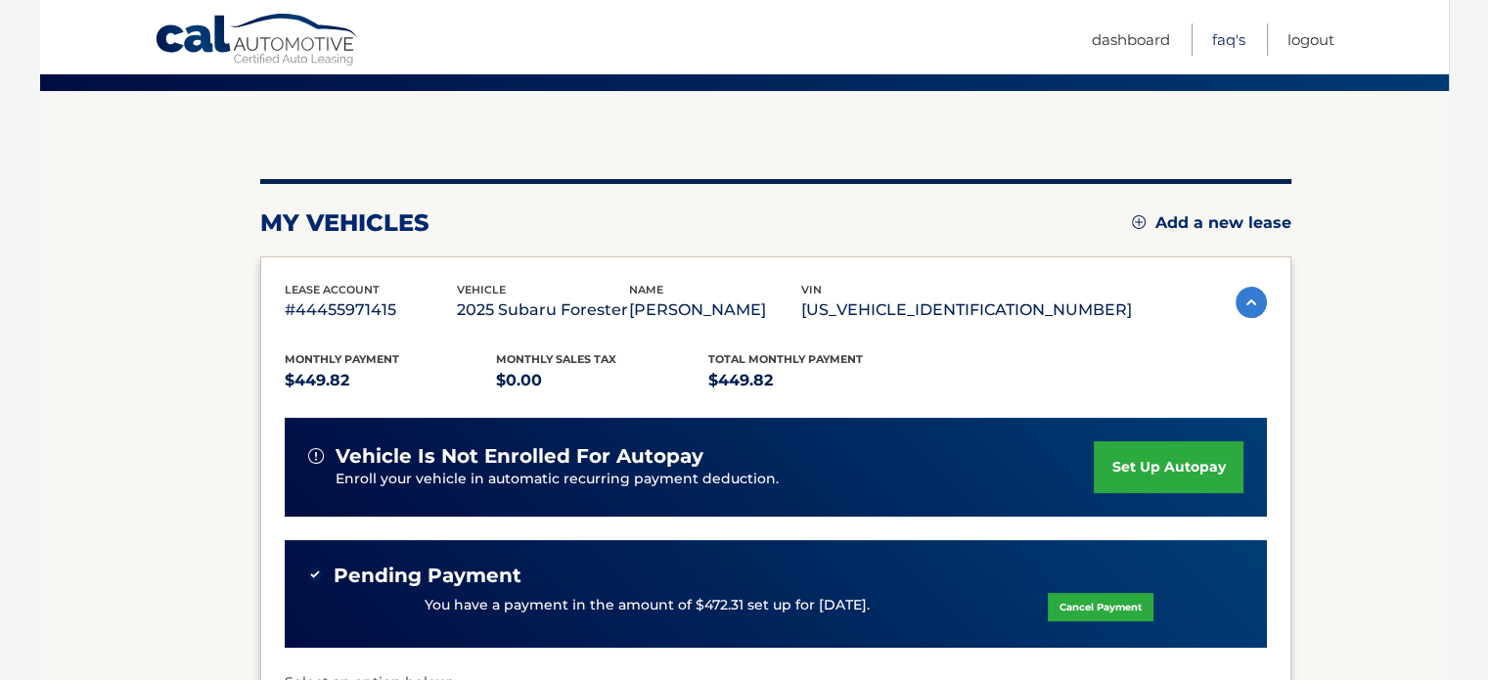
click at [1228, 40] on link "FAQ's" at bounding box center [1228, 39] width 33 height 32
